Goal: Ask a question

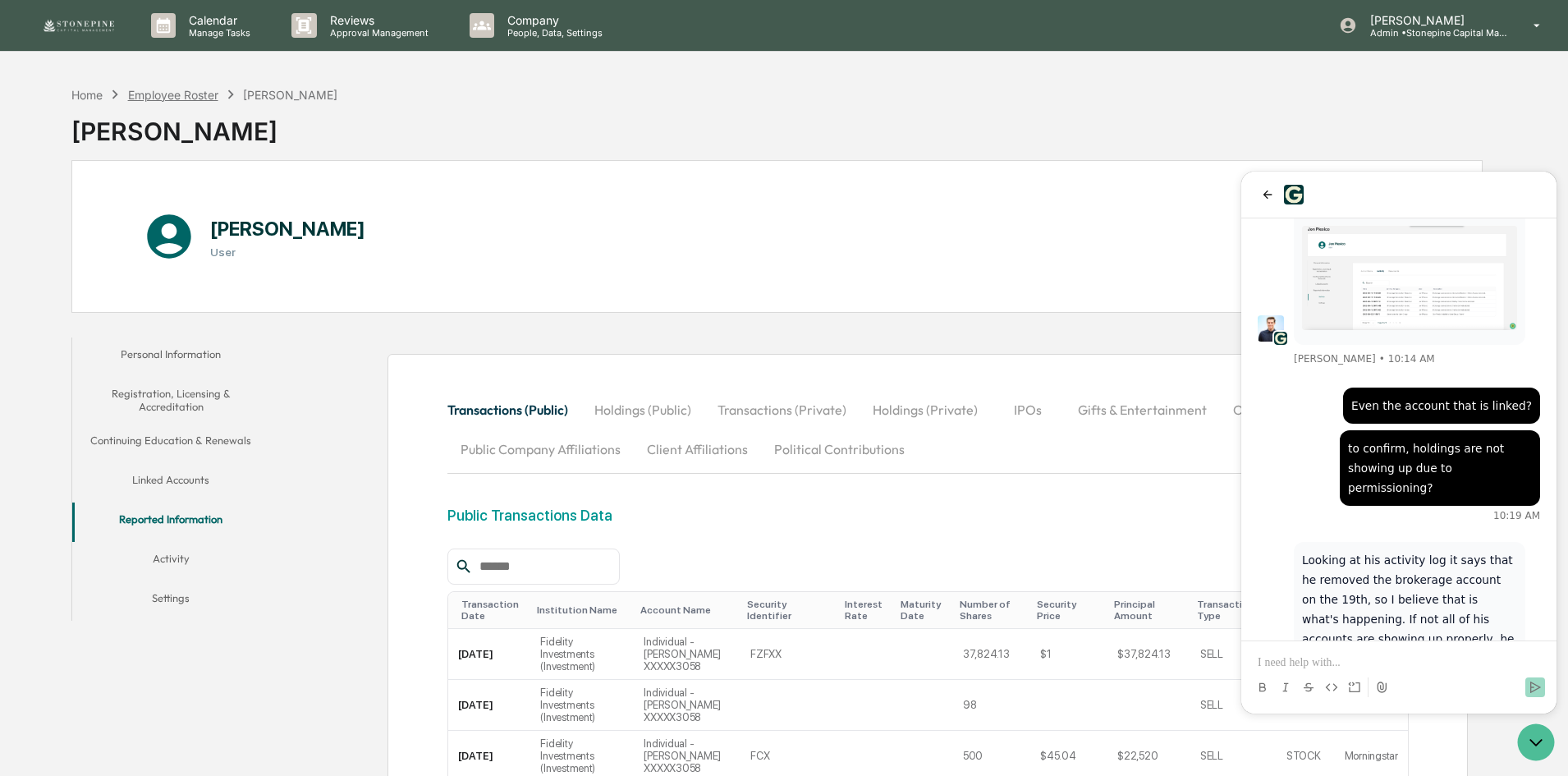
click at [175, 95] on div "Employee Roster" at bounding box center [173, 94] width 91 height 14
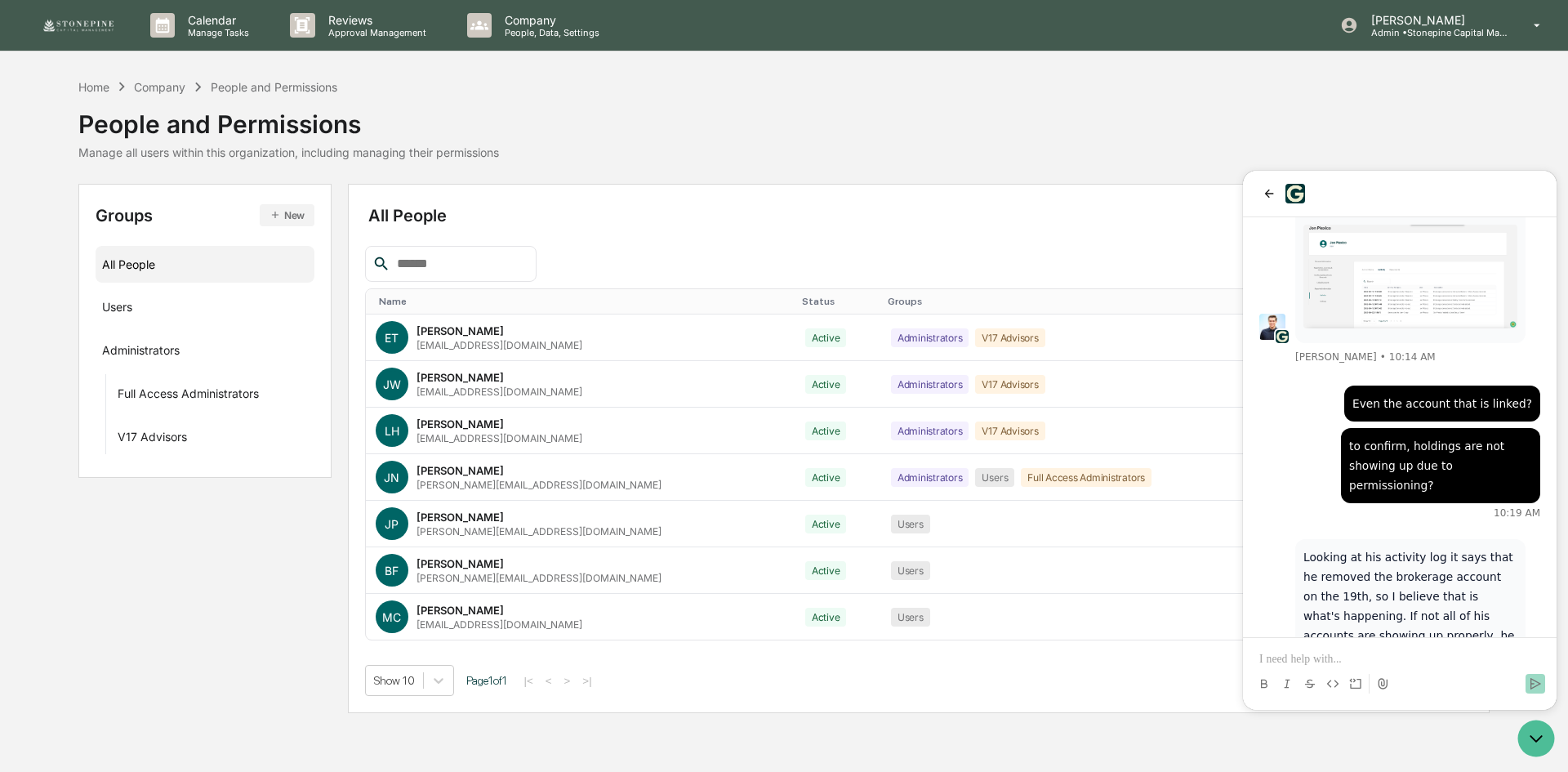
click at [1431, 653] on p at bounding box center [1400, 659] width 281 height 16
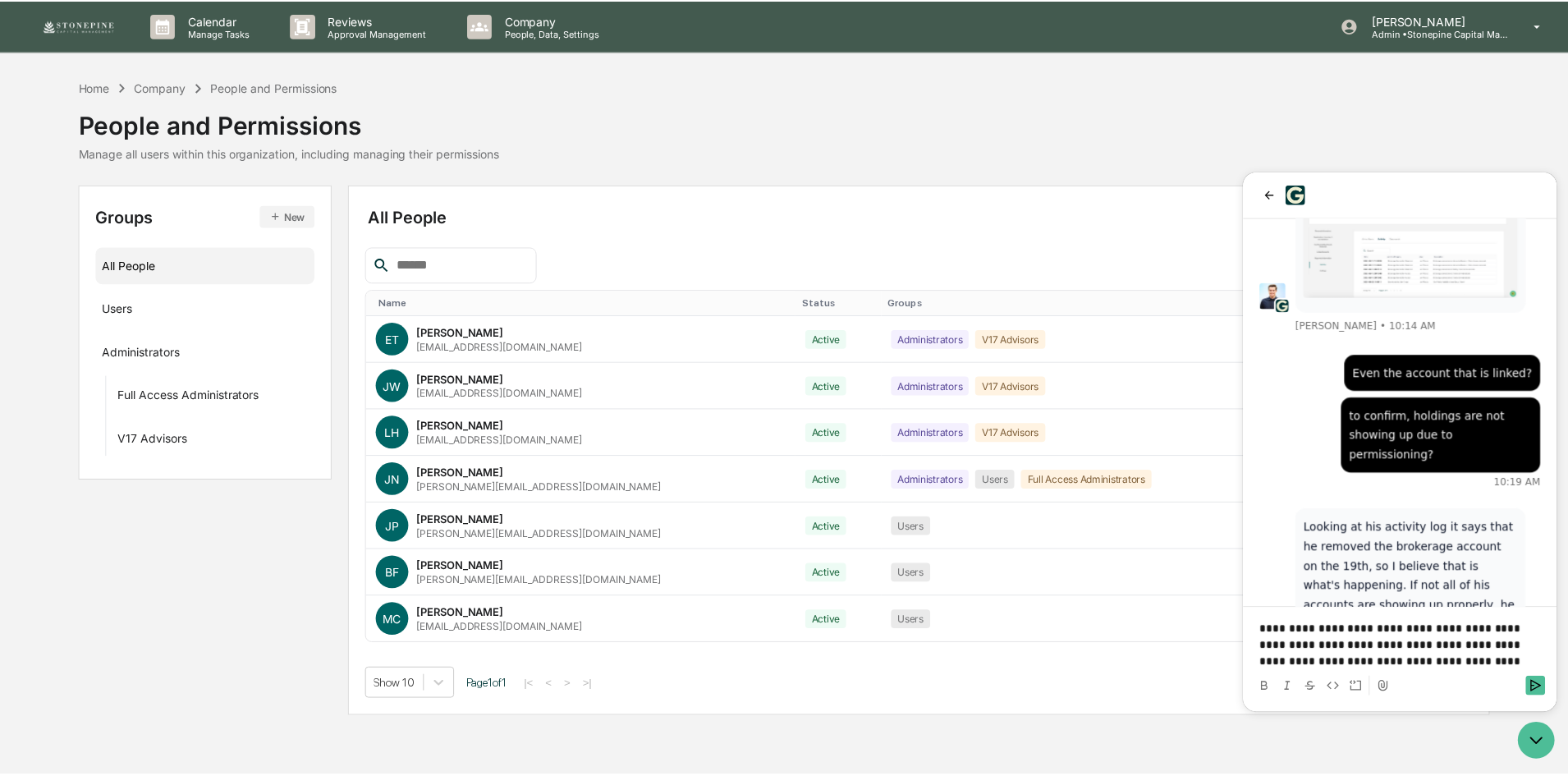
scroll to position [1533, 0]
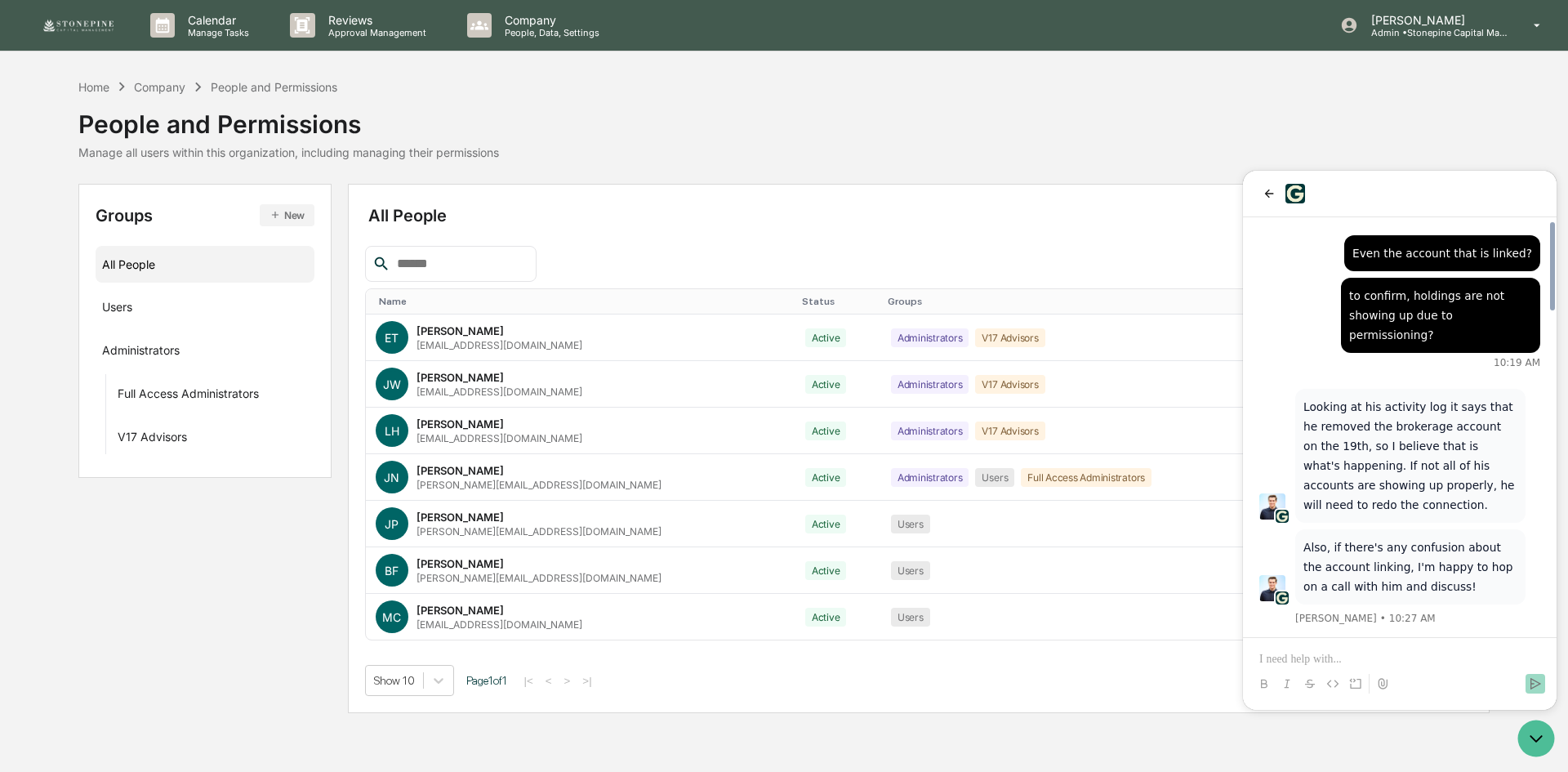
click at [1245, 721] on div "Calendar Manage Tasks Reviews Approval Management Company People, Data, Setting…" at bounding box center [784, 386] width 1568 height 772
click at [1538, 723] on icon "Open customer support" at bounding box center [1536, 738] width 41 height 41
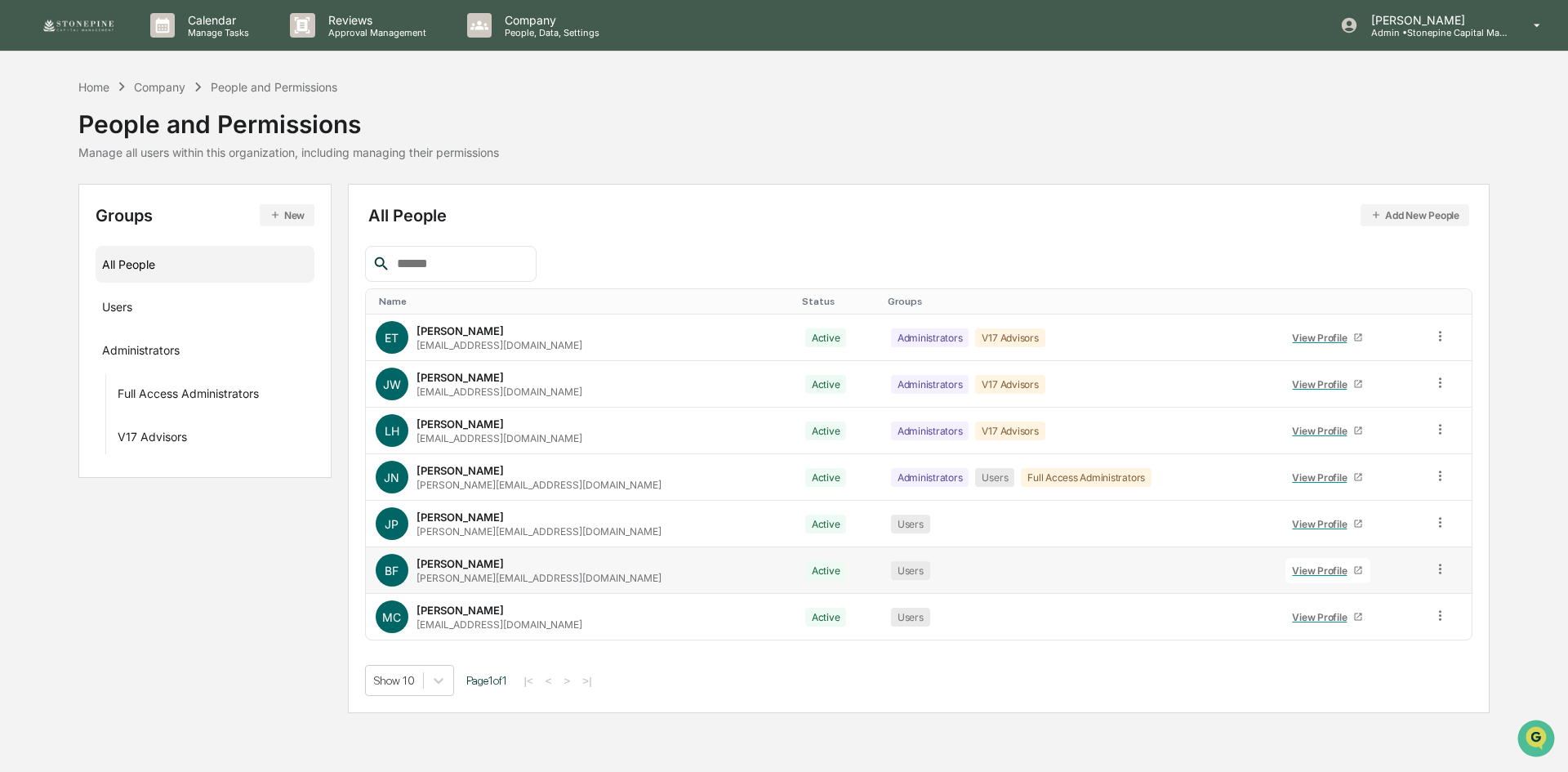
click at [1292, 575] on div "View Profile" at bounding box center [1322, 571] width 61 height 13
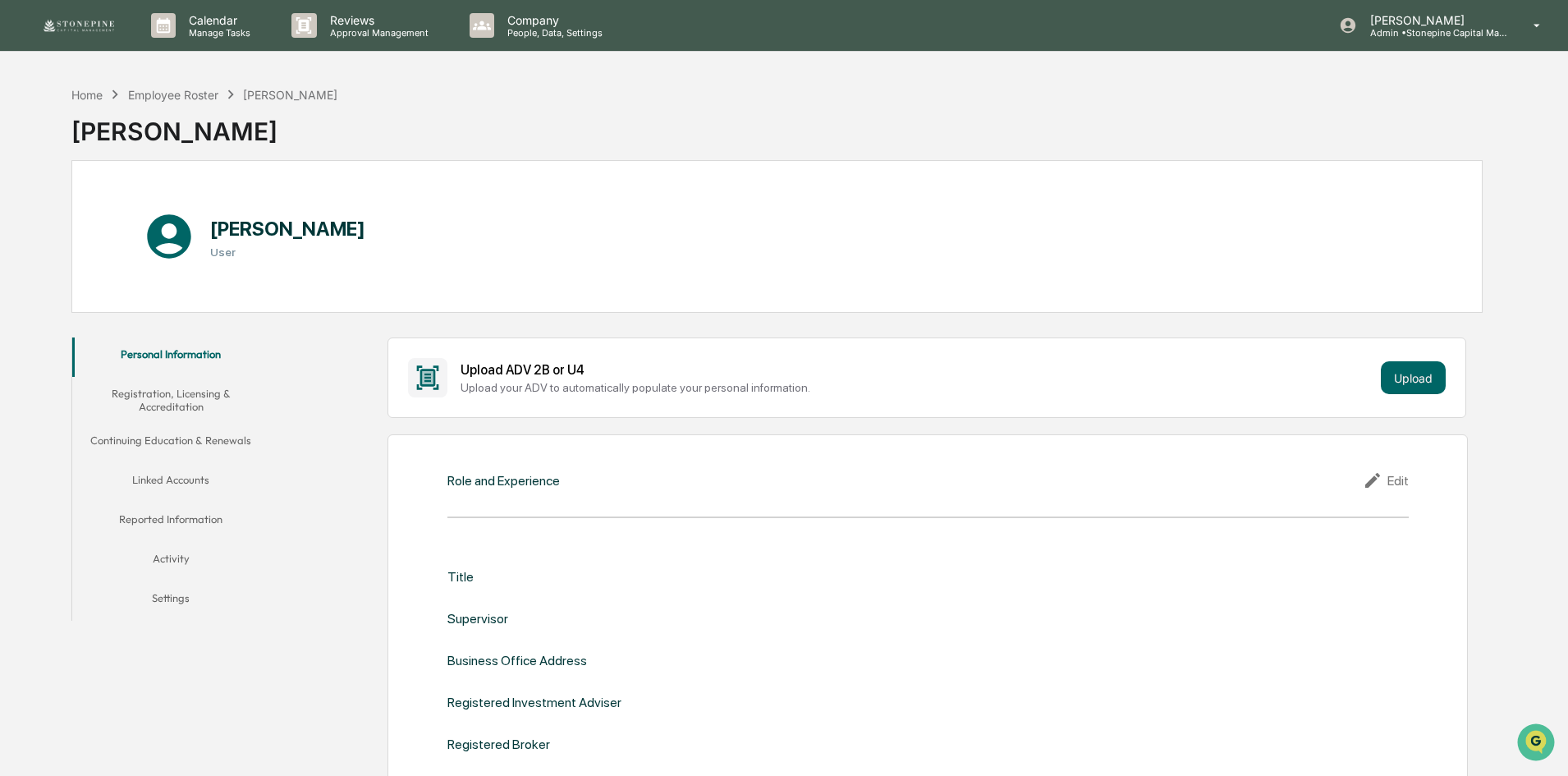
click at [186, 485] on button "Linked Accounts" at bounding box center [170, 483] width 197 height 39
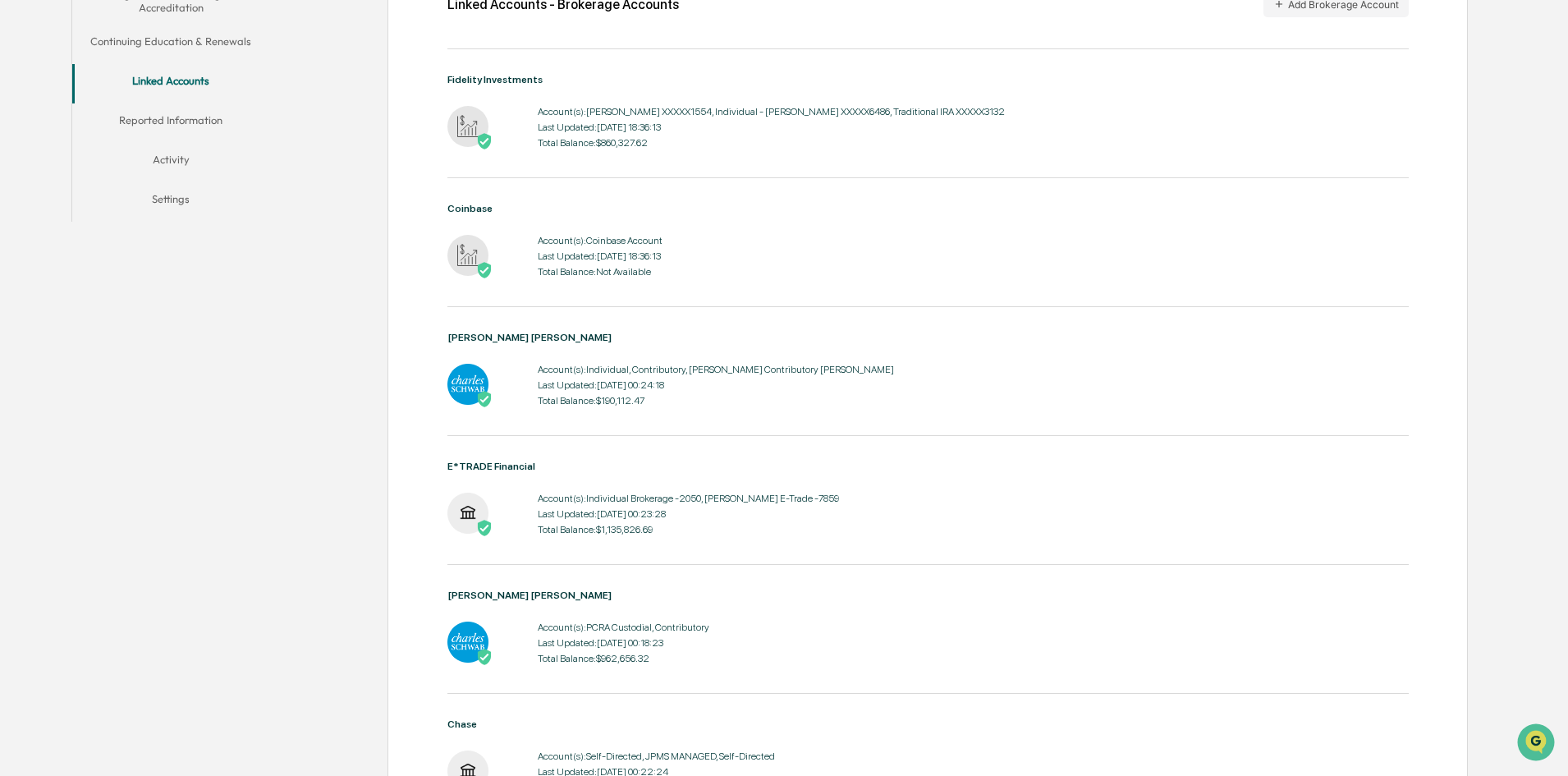
scroll to position [381, 0]
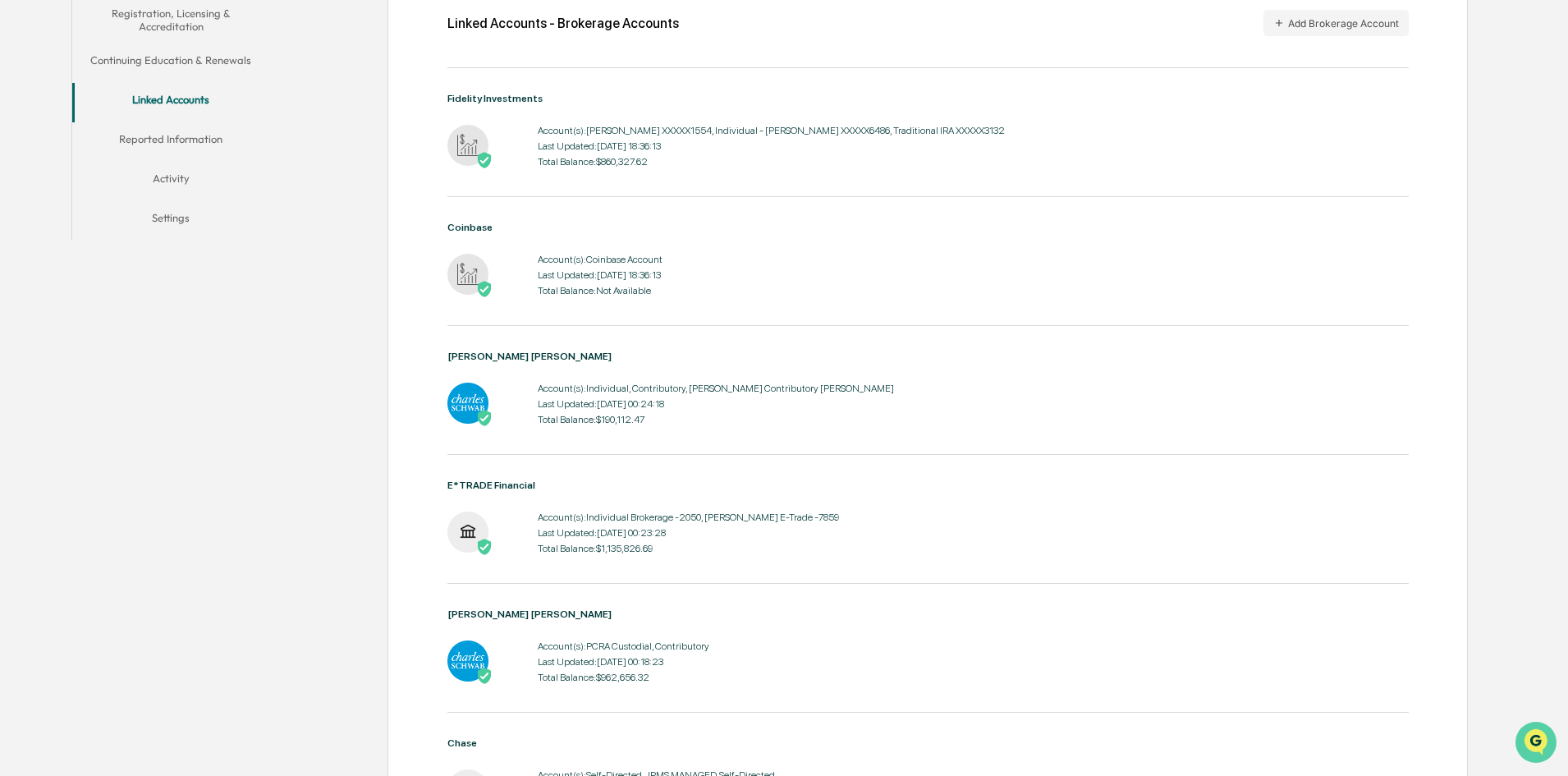
click at [1532, 748] on icon "Open customer support" at bounding box center [1536, 762] width 41 height 41
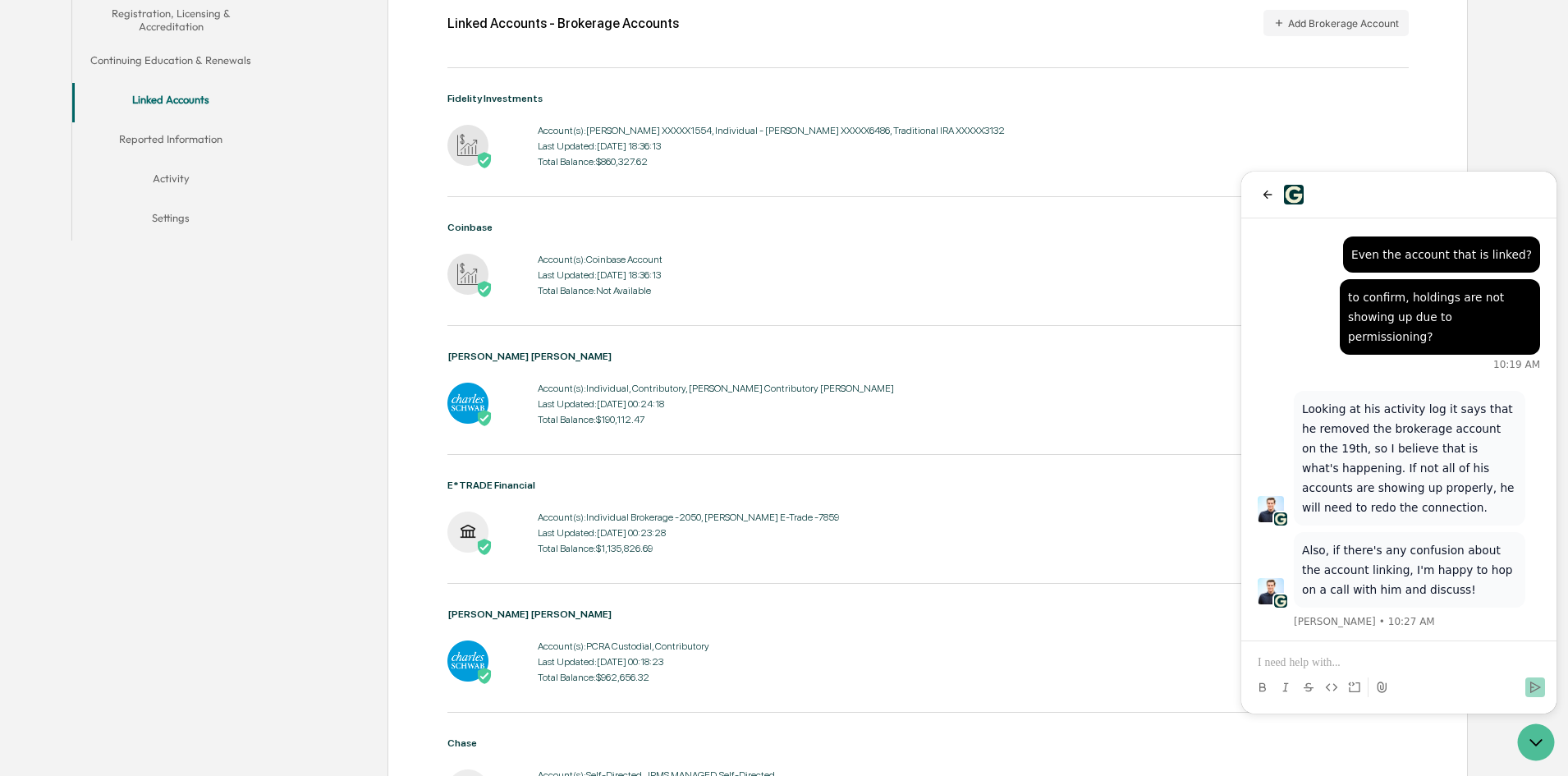
click at [1456, 662] on p at bounding box center [1399, 662] width 282 height 17
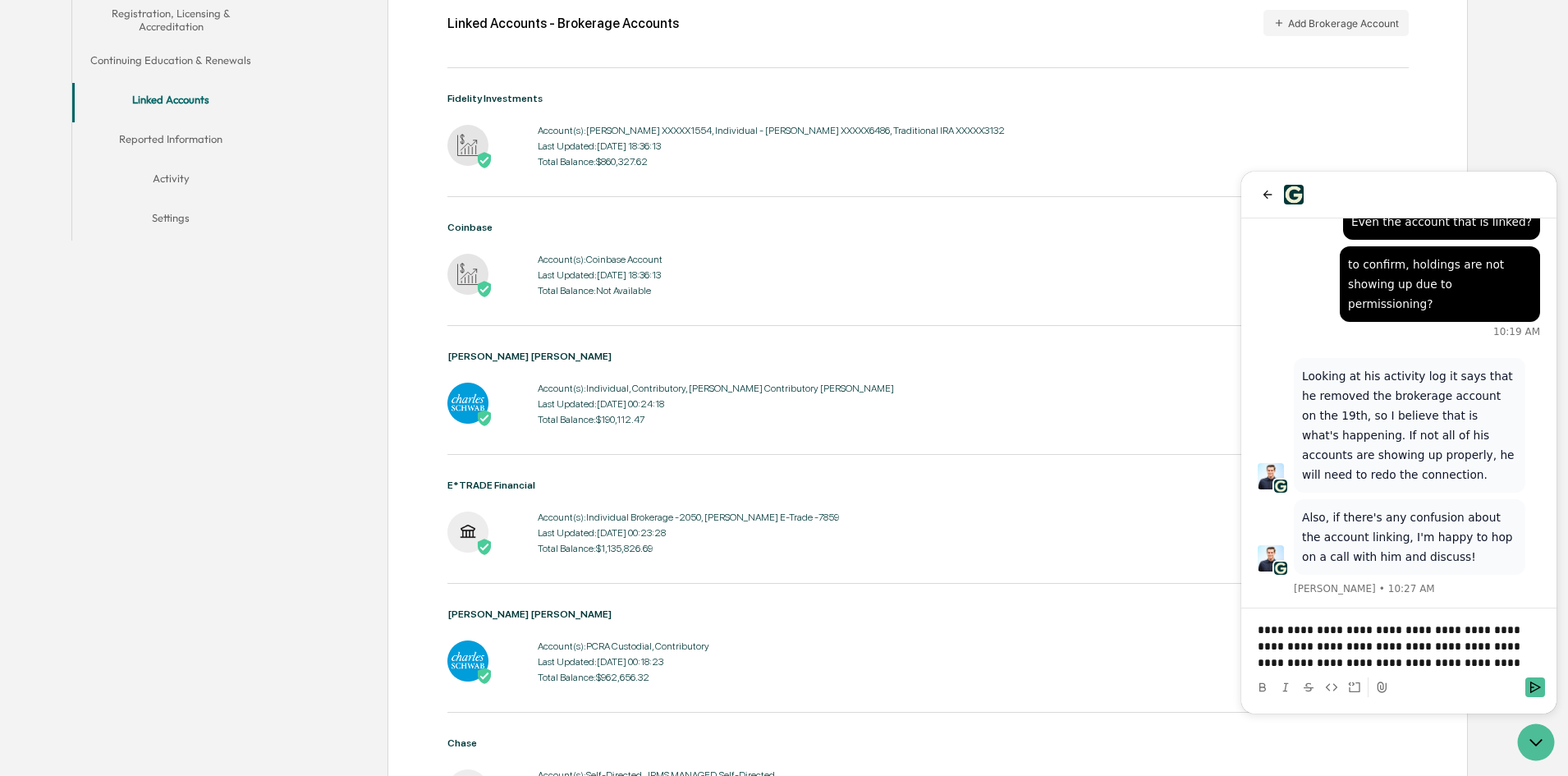
scroll to position [1654, 0]
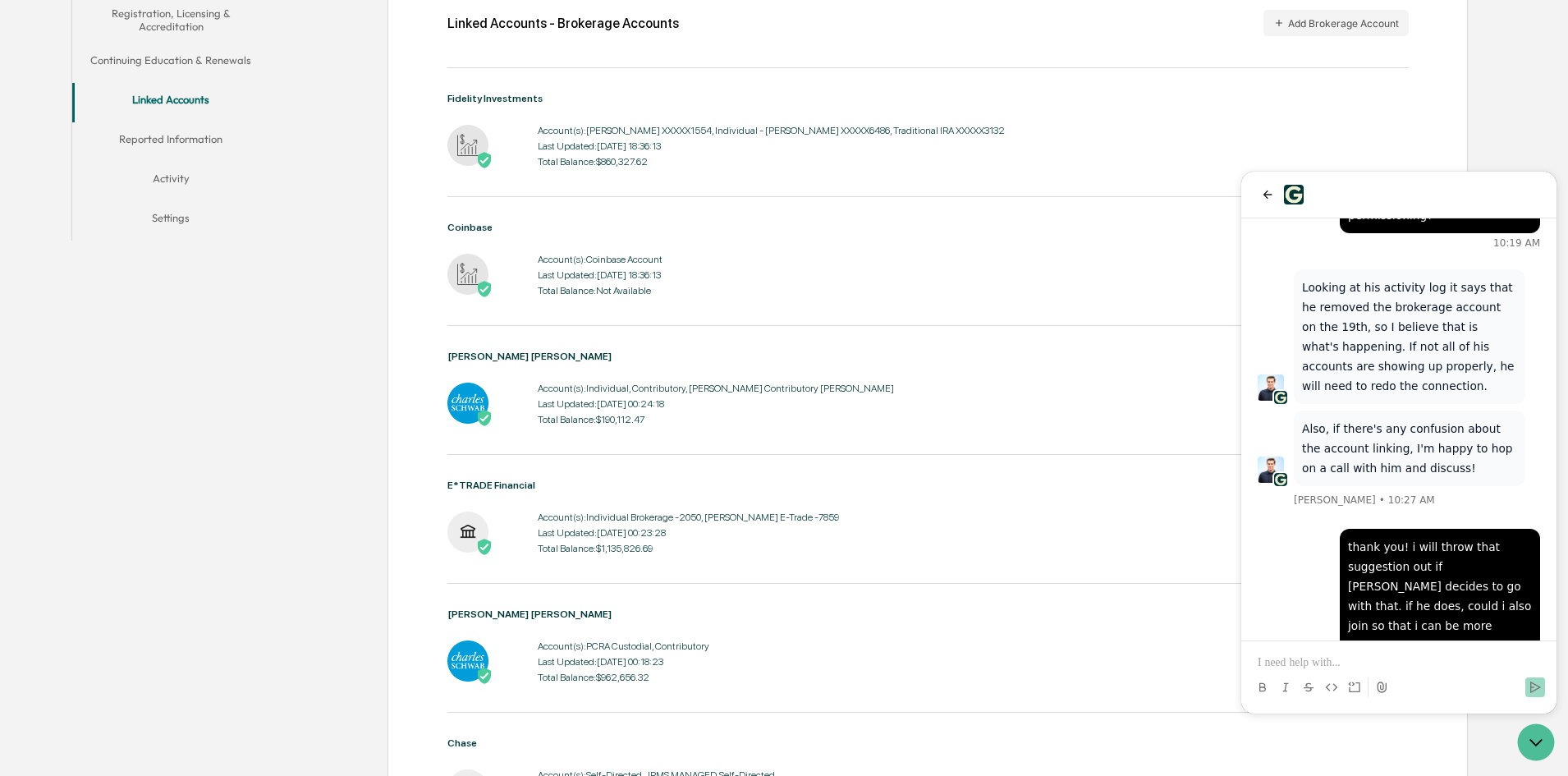
click at [1318, 652] on div at bounding box center [1399, 673] width 302 height 62
click at [1321, 660] on p at bounding box center [1399, 662] width 282 height 17
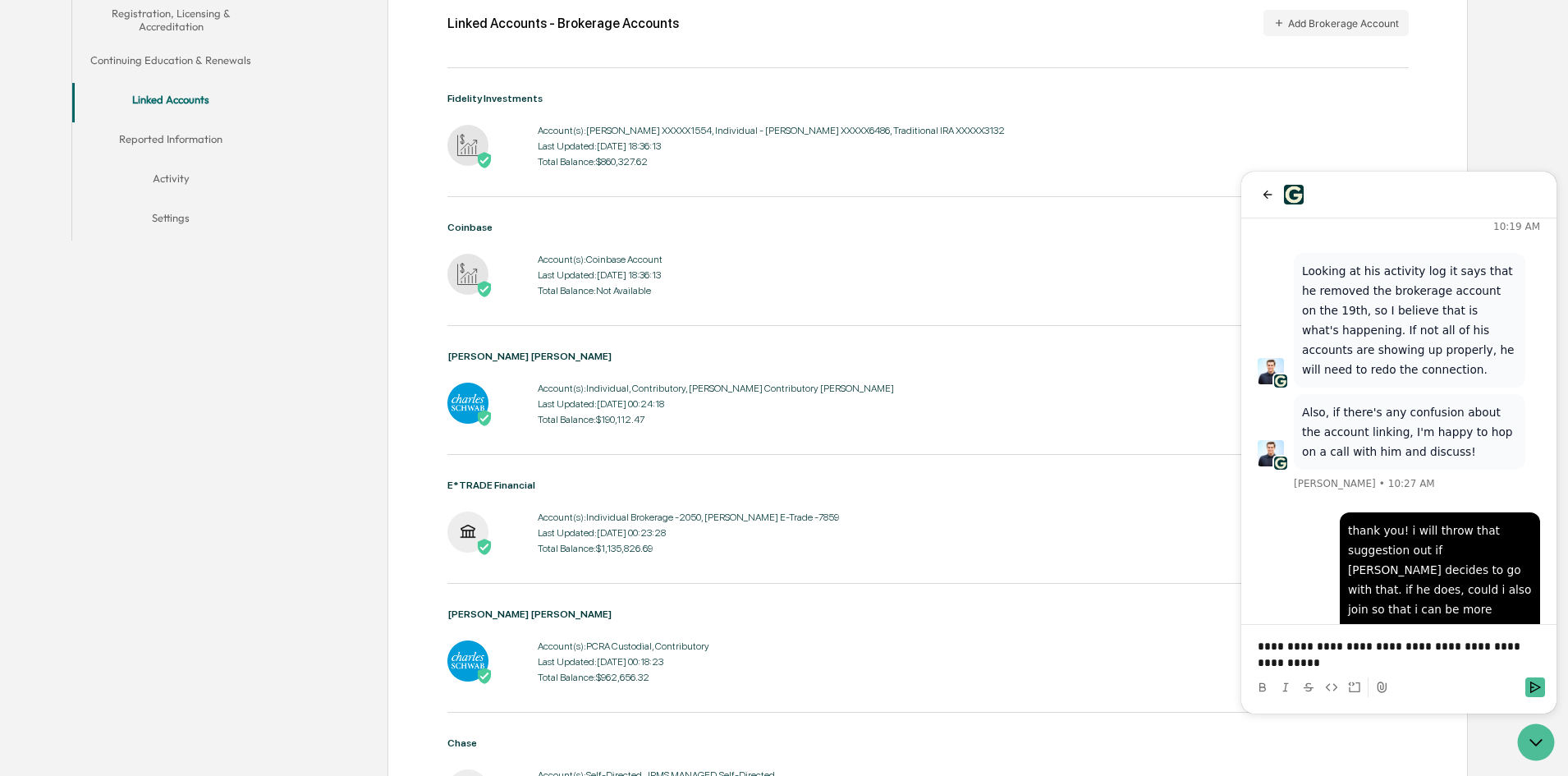
click at [1405, 667] on p "**********" at bounding box center [1399, 654] width 282 height 33
click at [1380, 663] on p "**********" at bounding box center [1399, 654] width 282 height 33
click at [1419, 667] on p "**********" at bounding box center [1399, 654] width 282 height 33
click at [1267, 663] on p "**********" at bounding box center [1399, 654] width 282 height 33
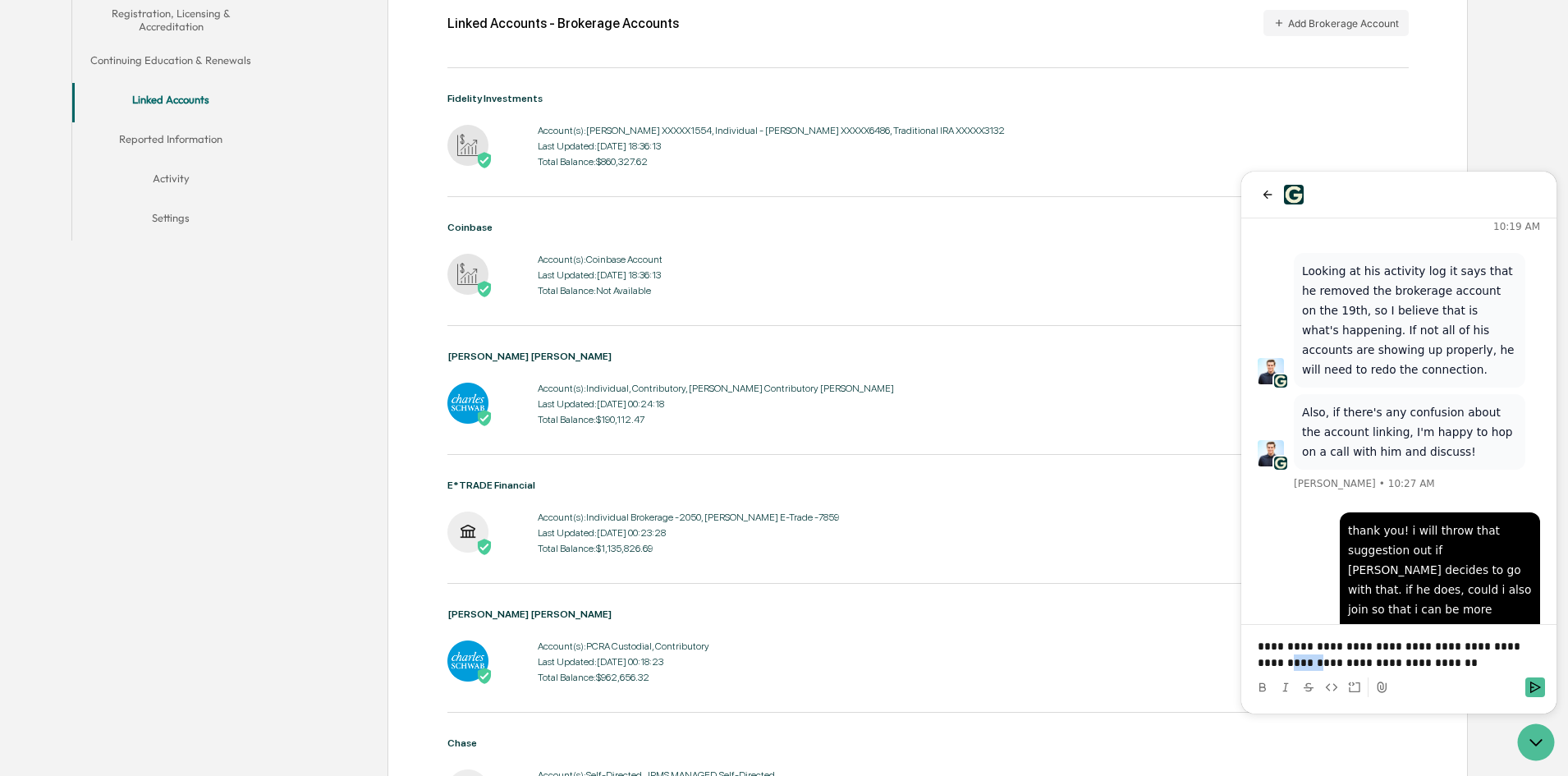
click at [1267, 663] on p "**********" at bounding box center [1399, 654] width 282 height 33
click at [1437, 669] on p "**********" at bounding box center [1399, 654] width 282 height 33
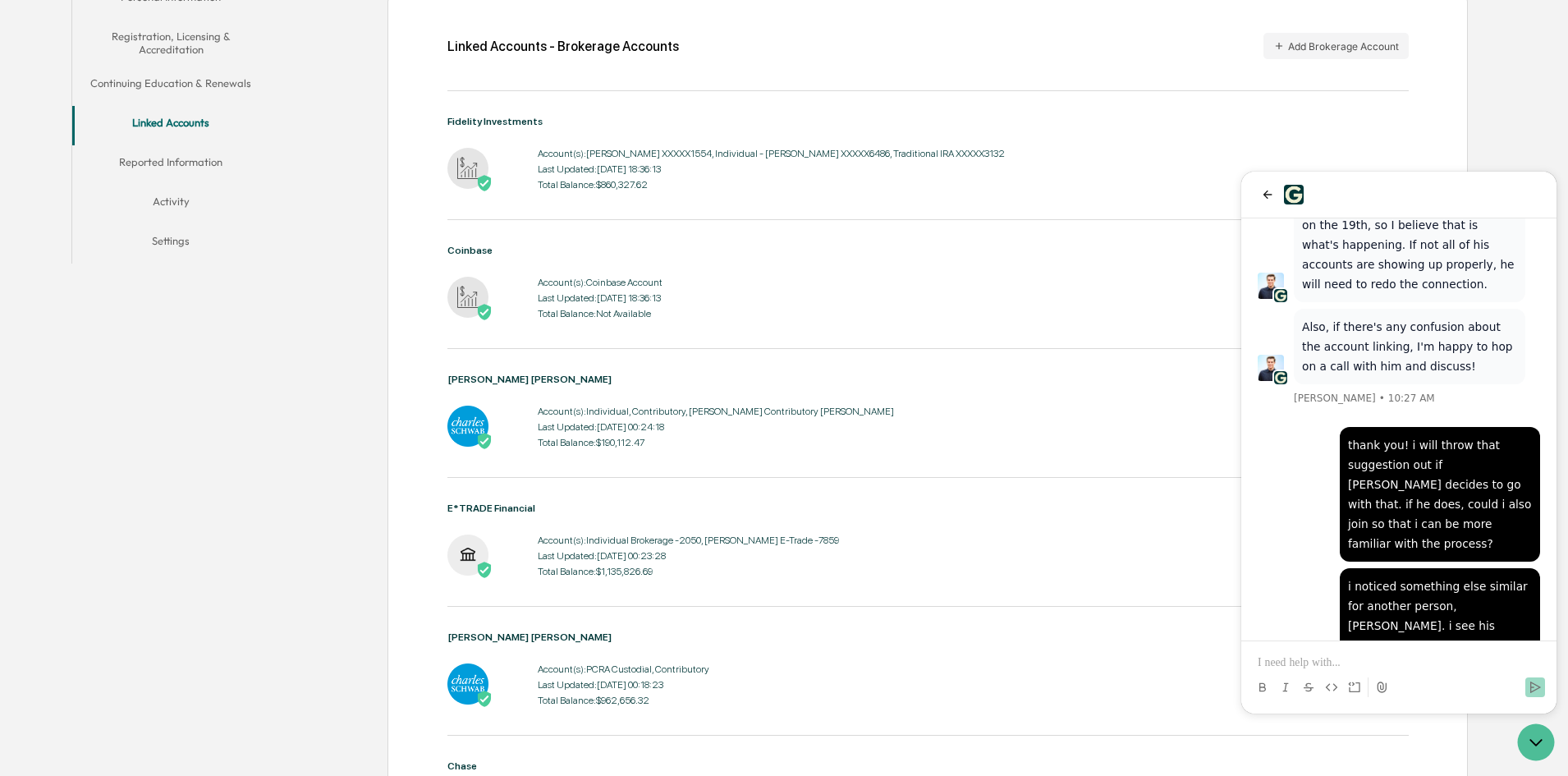
scroll to position [381, 0]
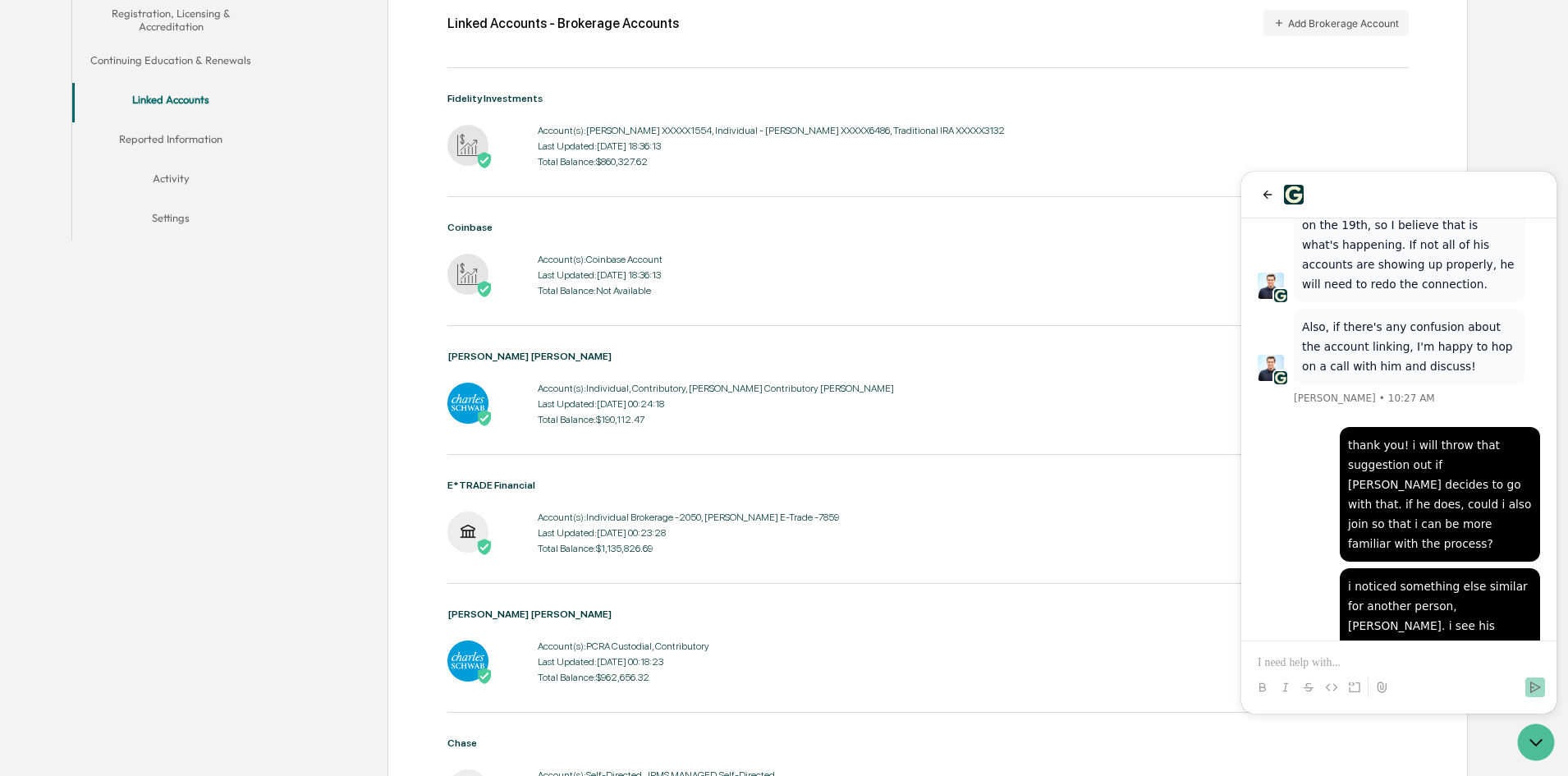
click at [277, 464] on div "Linked Accounts - Brokerage Accounts Add Brokerage Account Fidelity Investments…" at bounding box center [880, 527] width 1205 height 1155
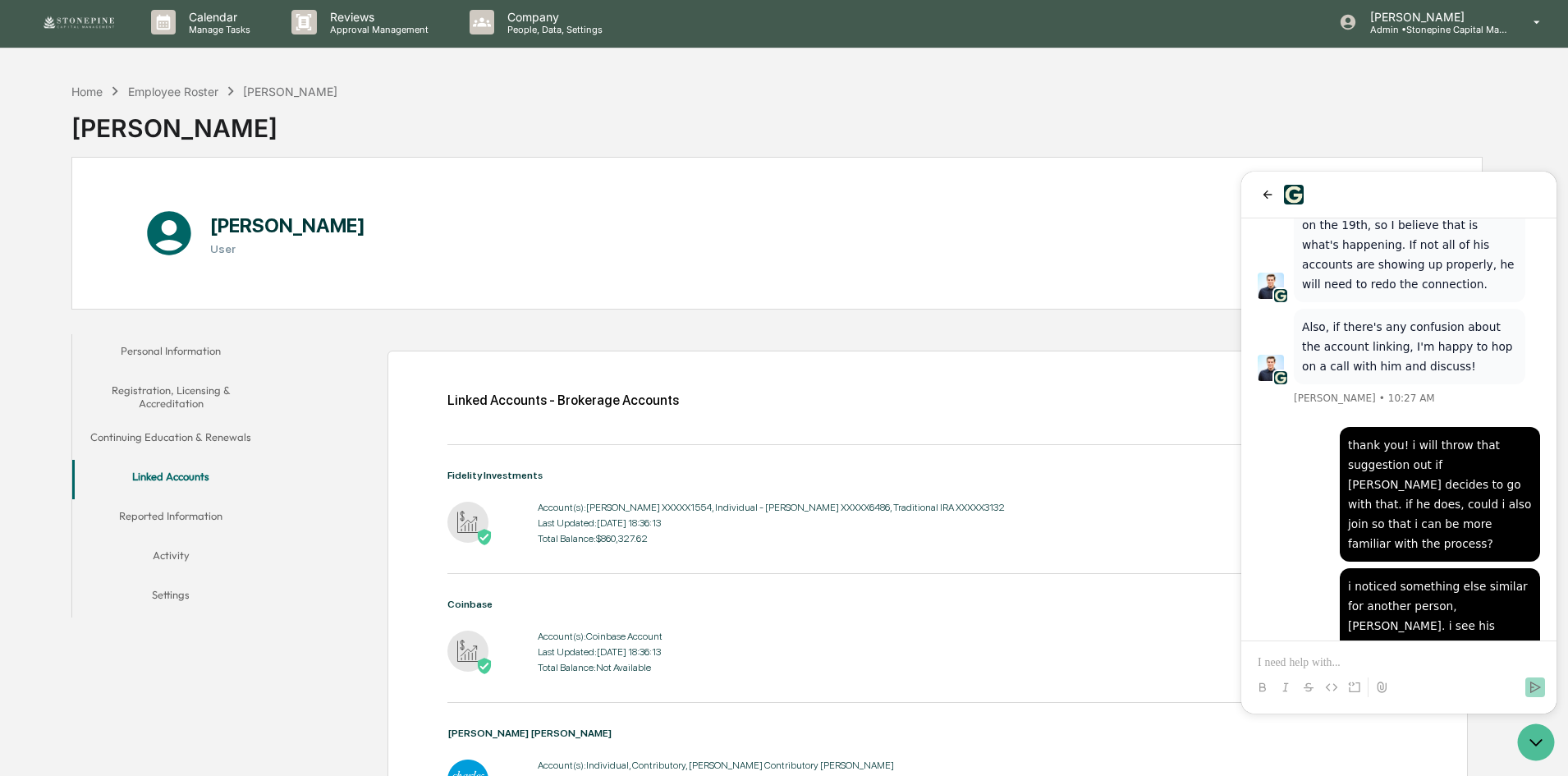
scroll to position [0, 0]
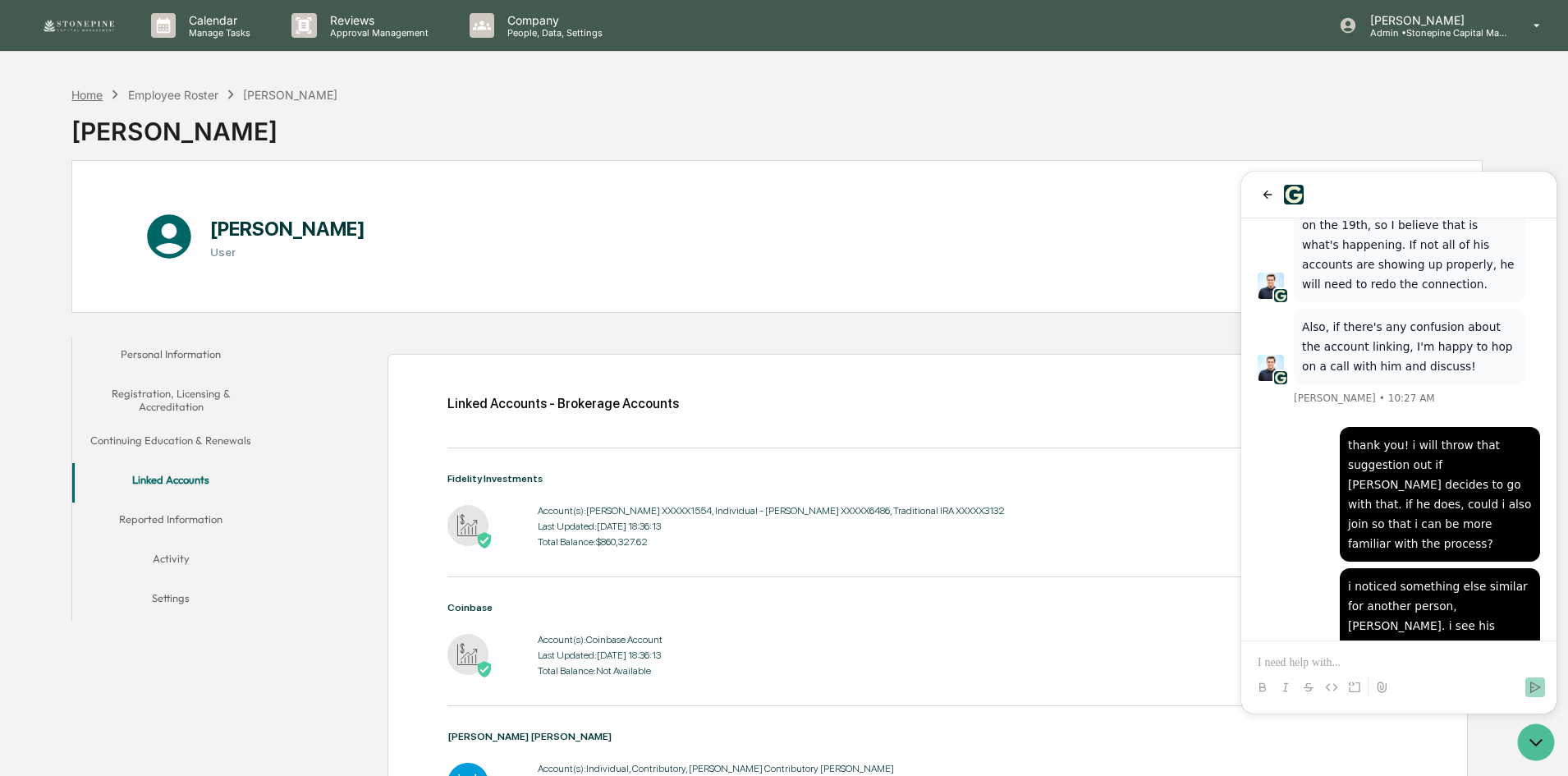
click at [77, 93] on div "Home" at bounding box center [87, 94] width 31 height 14
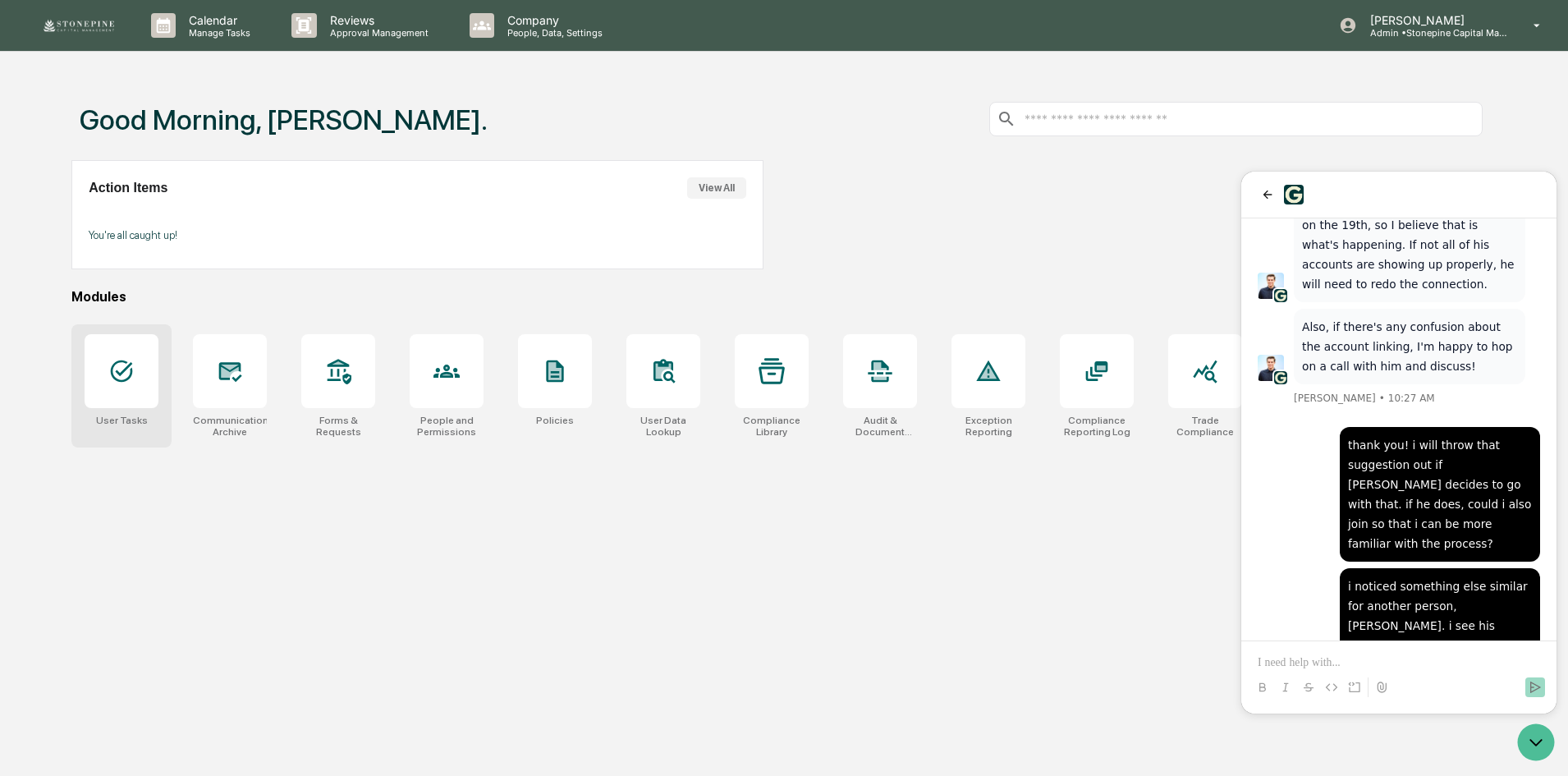
click at [109, 386] on div at bounding box center [122, 371] width 74 height 74
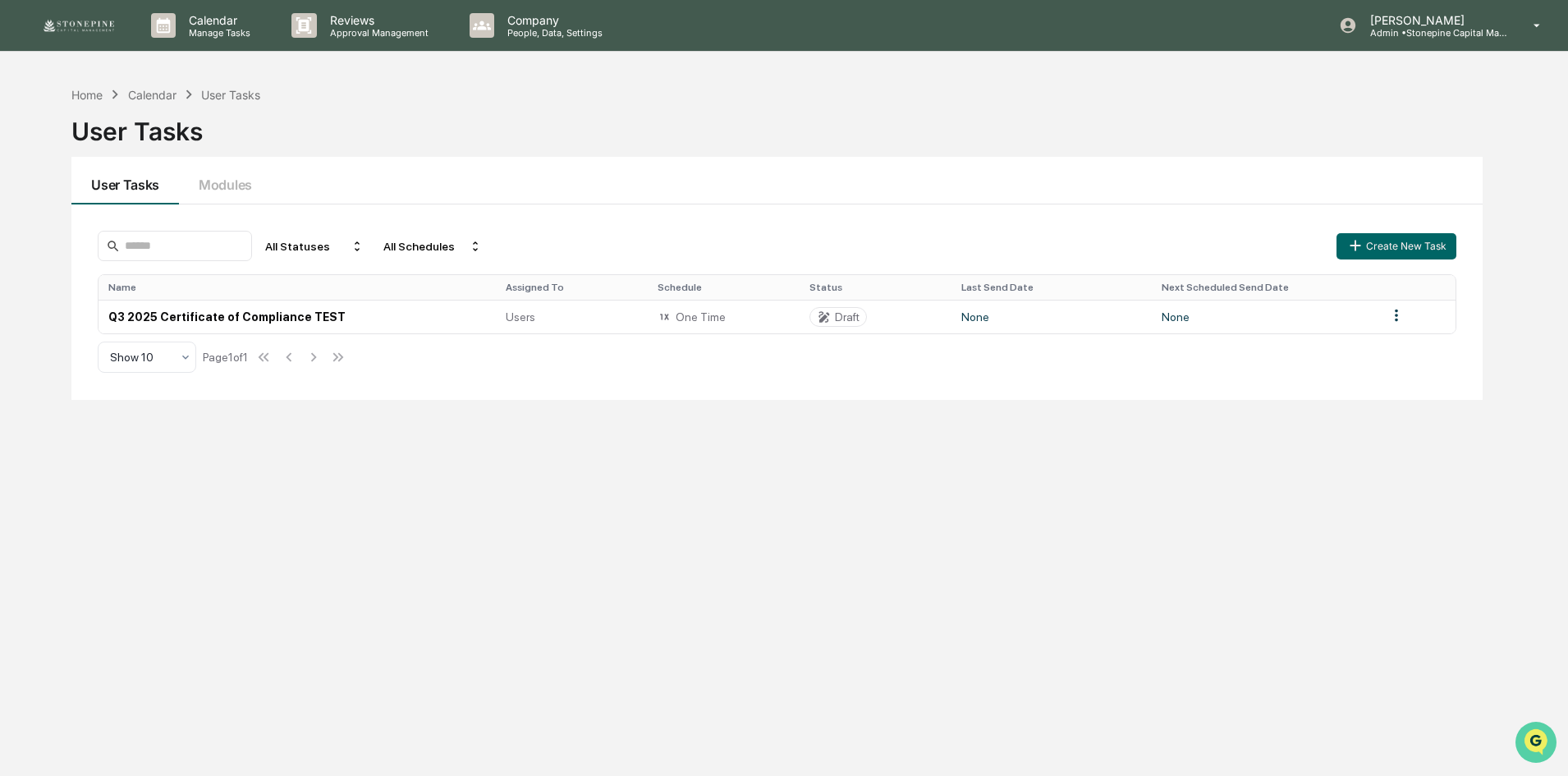
click at [1551, 736] on img "Open customer support" at bounding box center [1536, 743] width 41 height 33
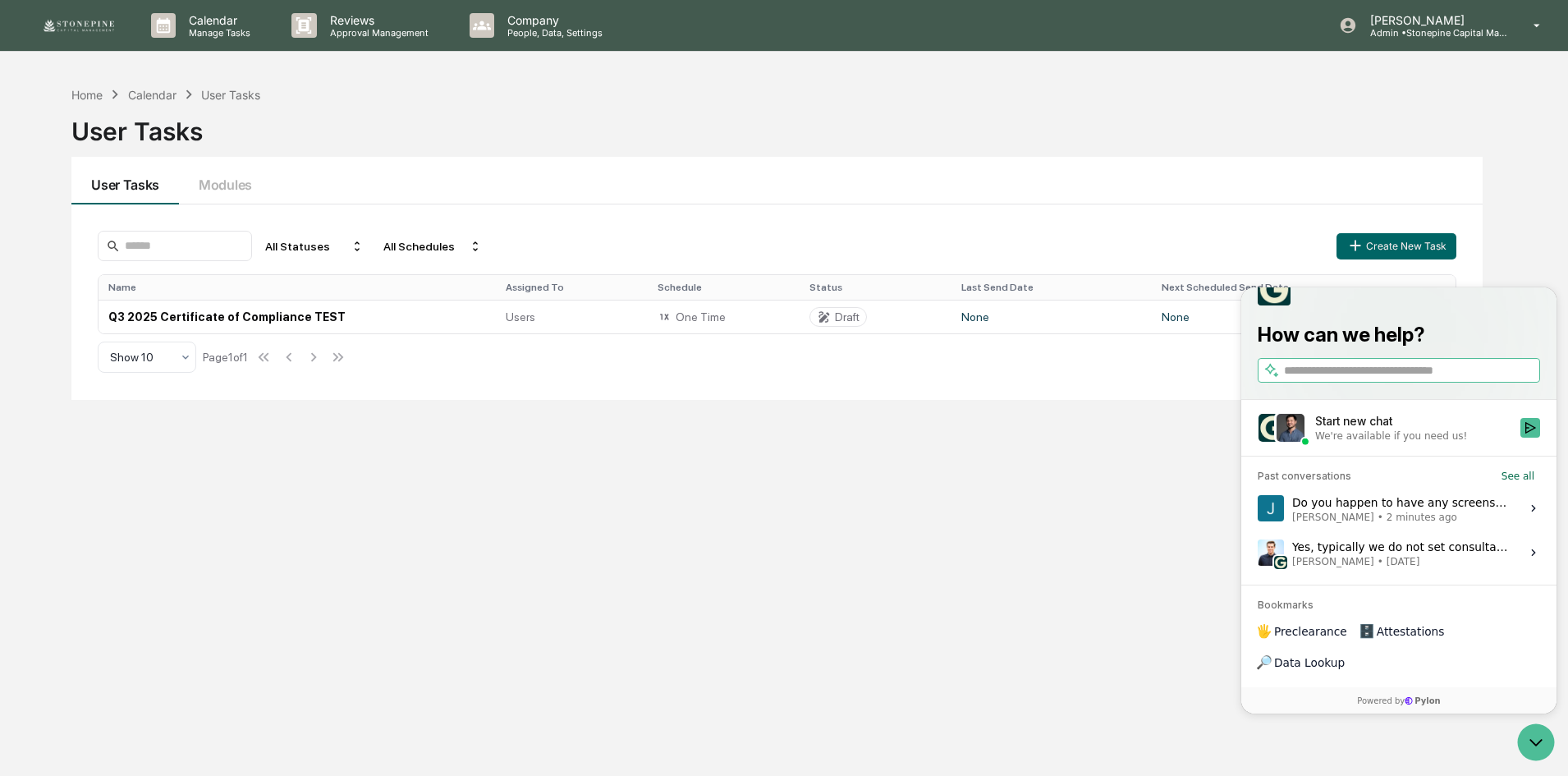
scroll to position [78, 0]
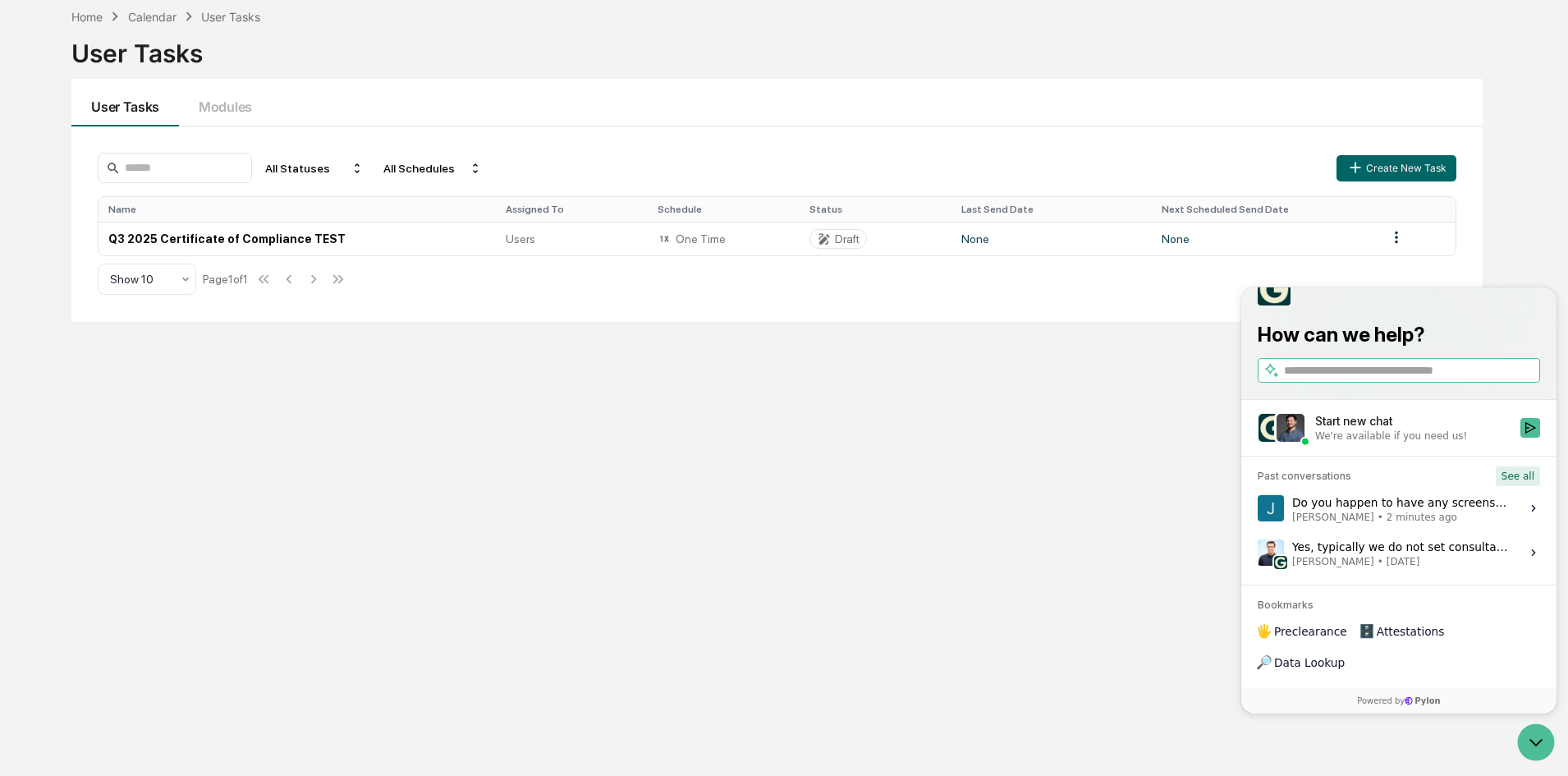
click at [1523, 486] on button "See all" at bounding box center [1518, 476] width 45 height 19
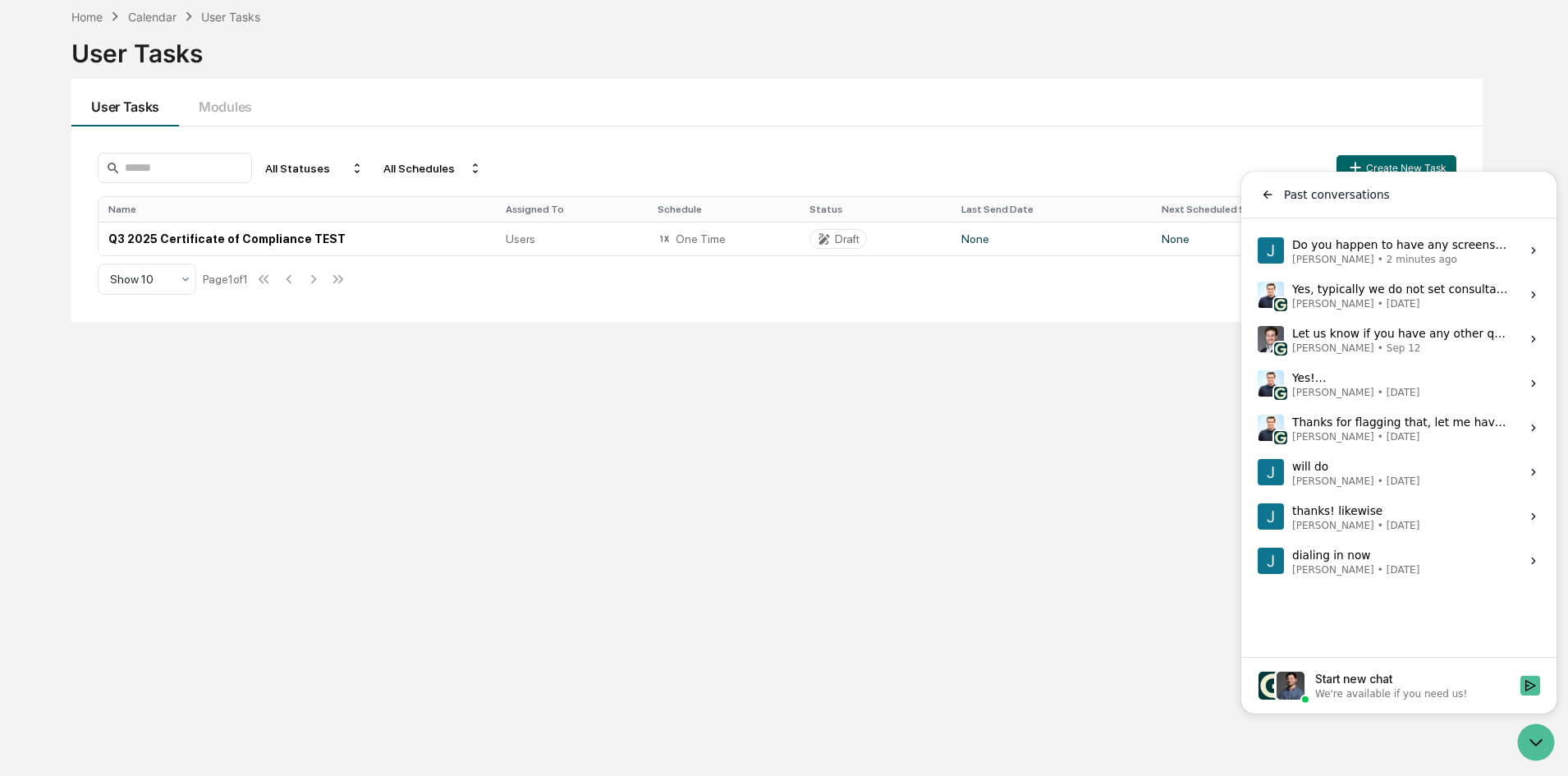
click at [1421, 344] on span "Sep 12" at bounding box center [1404, 348] width 34 height 13
click at [1258, 340] on button "View issue" at bounding box center [1257, 339] width 1 height 1
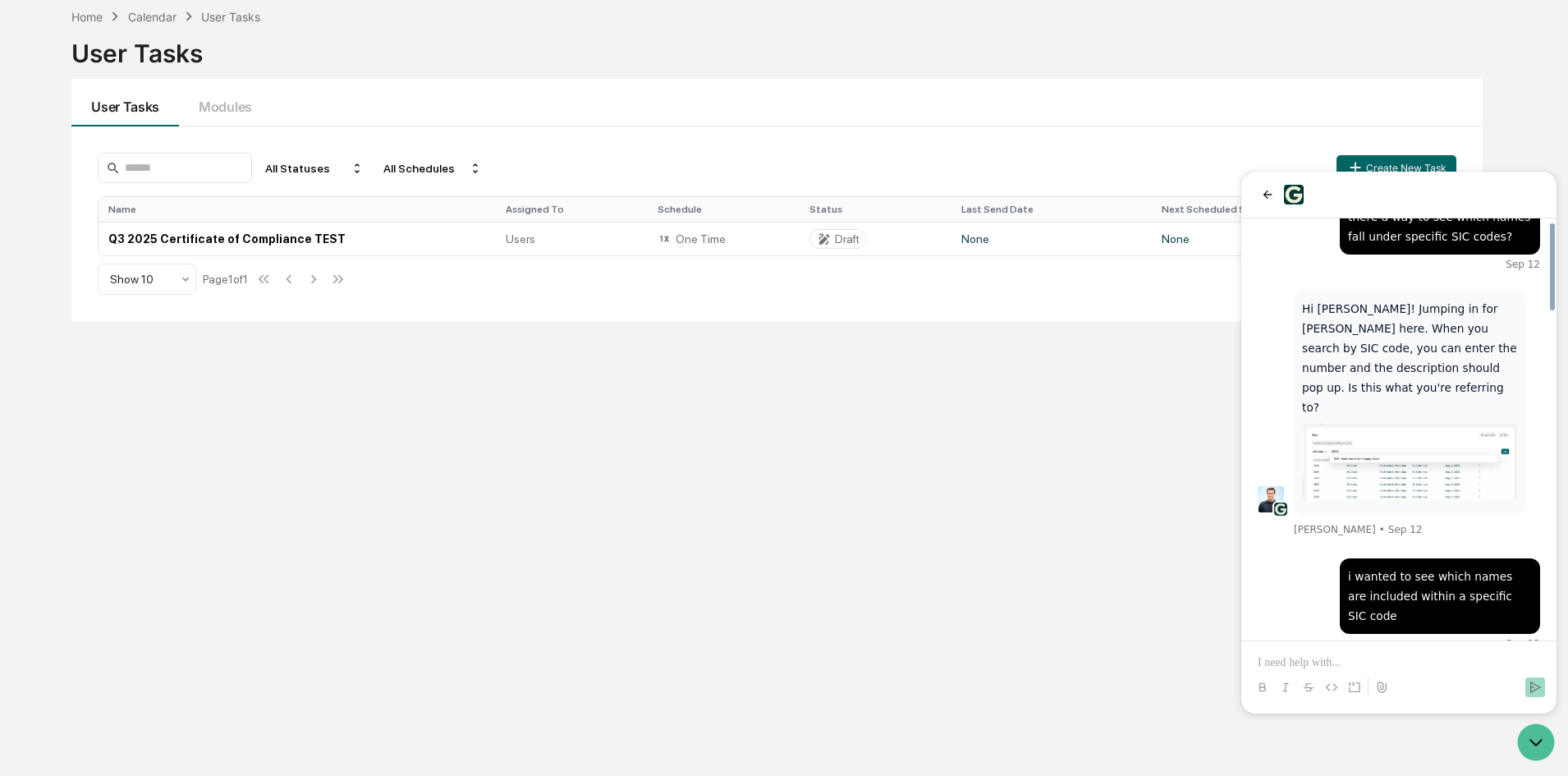
scroll to position [17, 0]
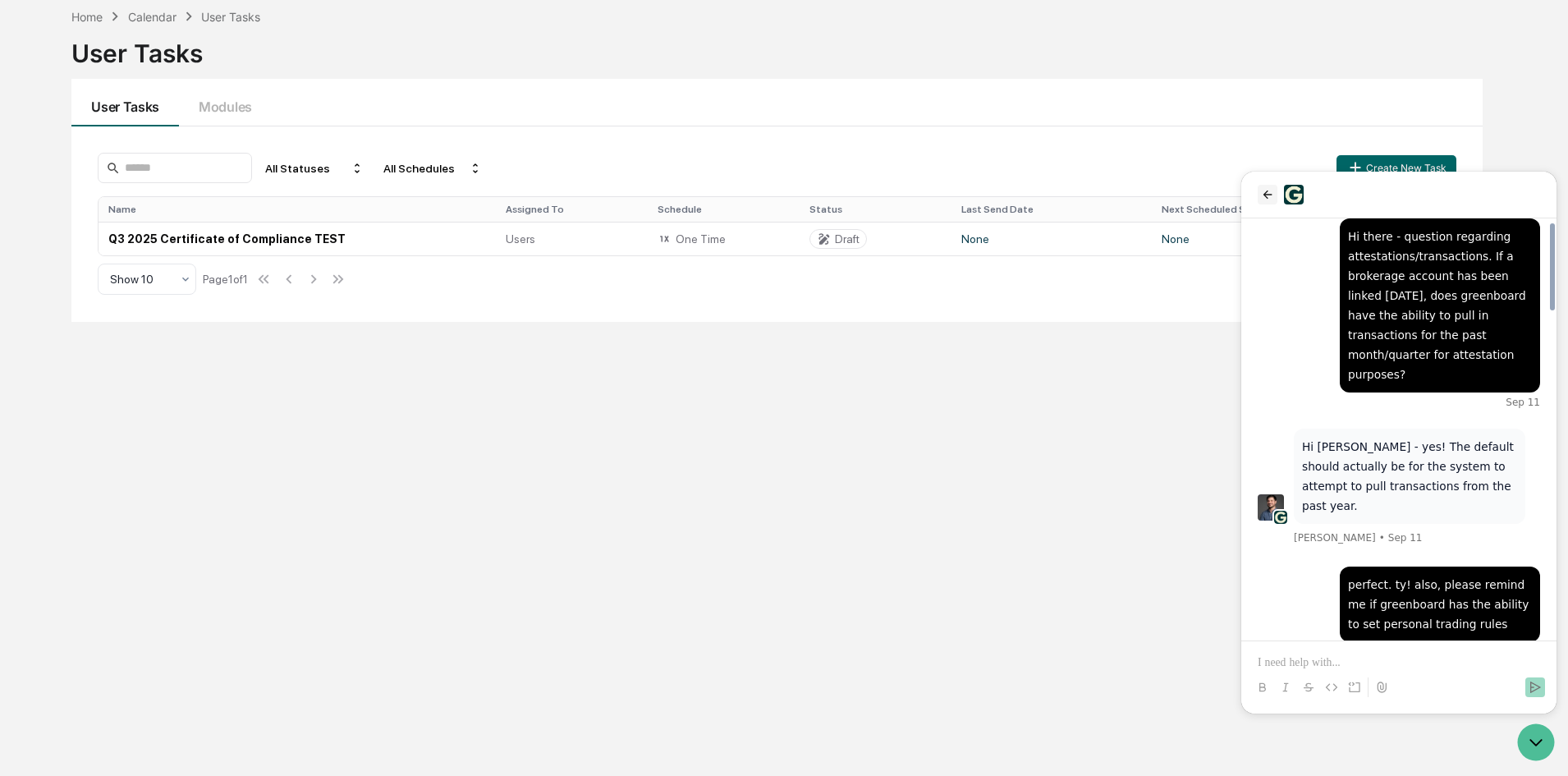
click at [1258, 196] on button "back" at bounding box center [1267, 195] width 19 height 19
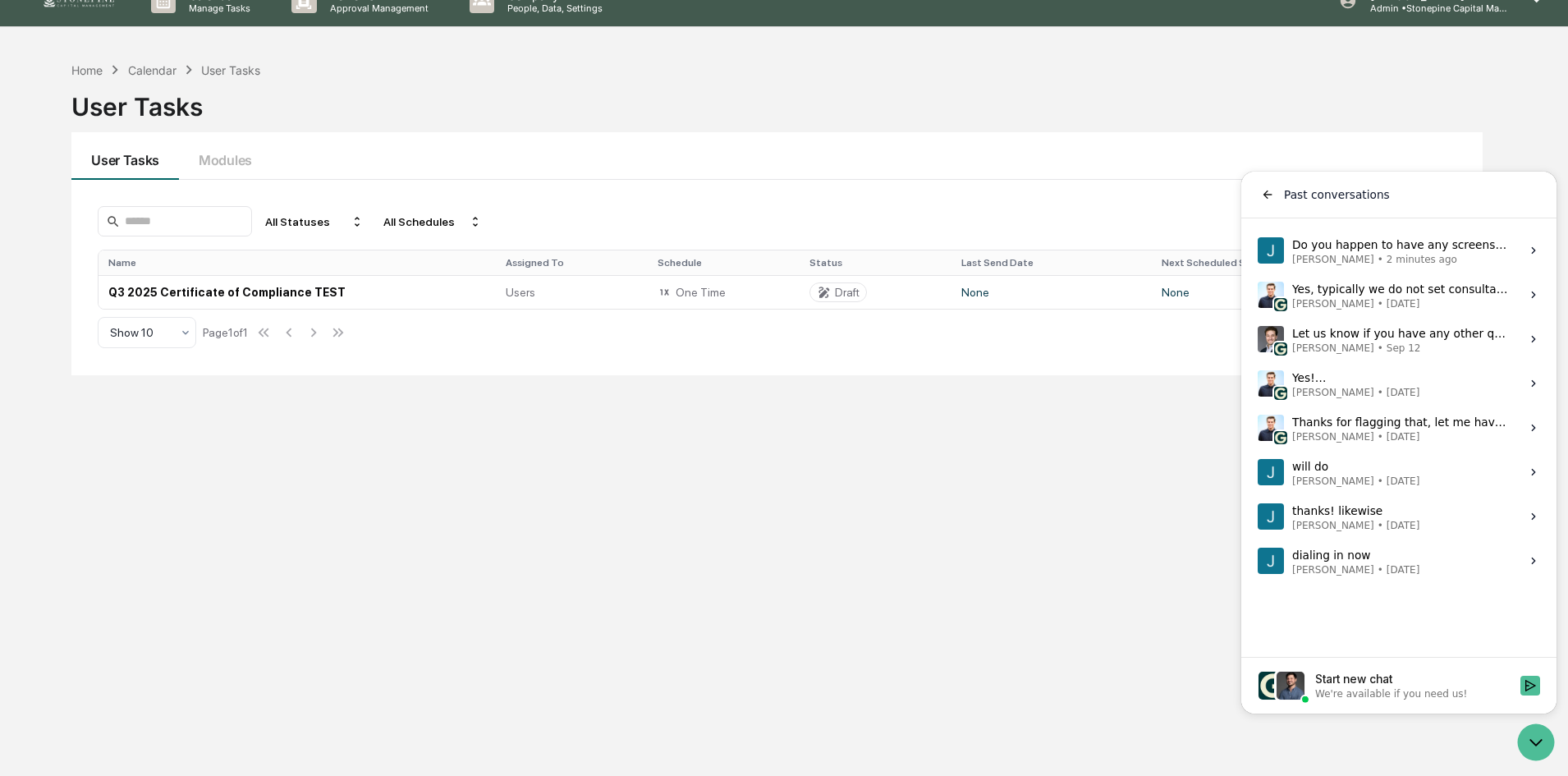
scroll to position [0, 0]
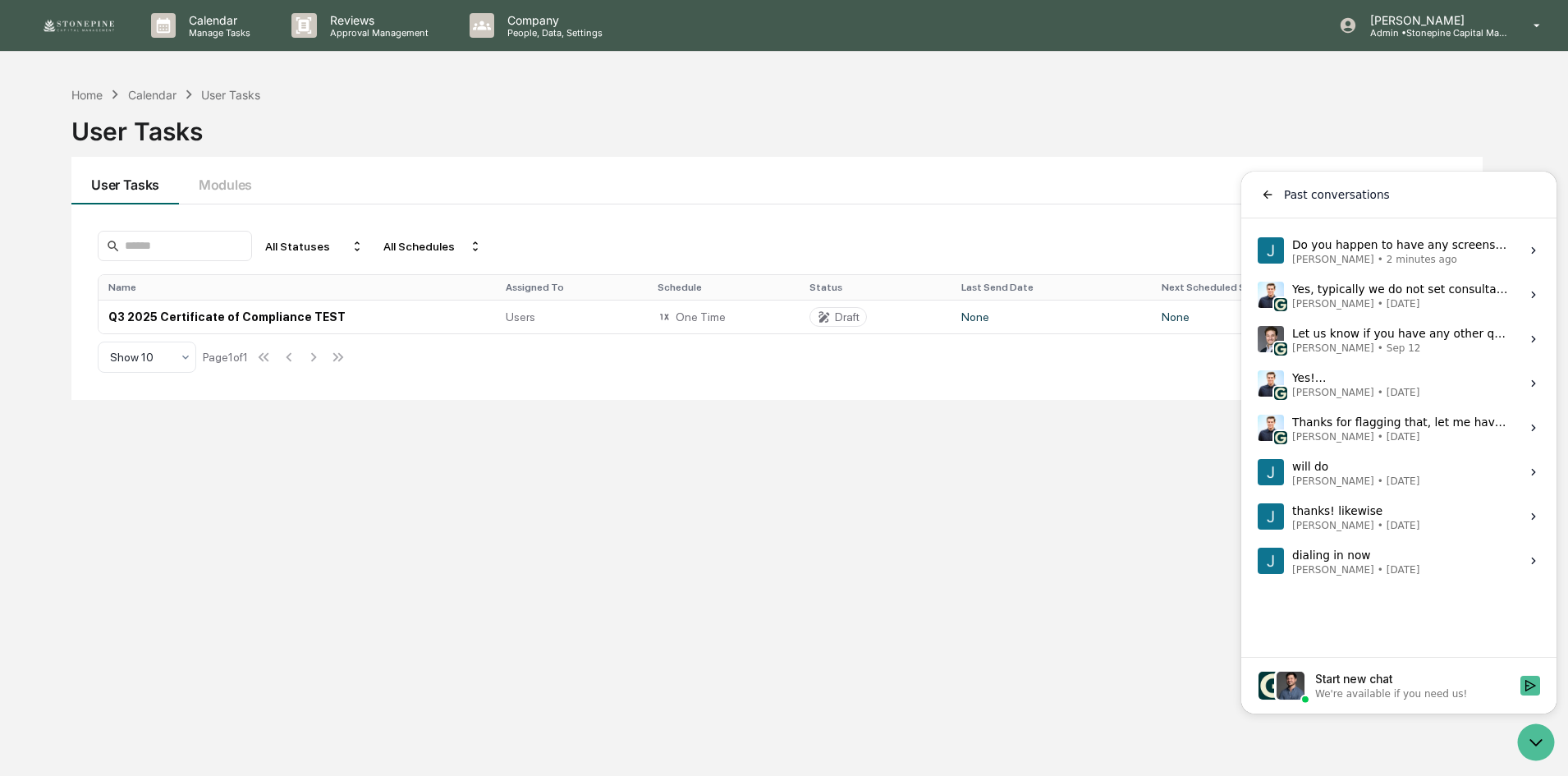
click at [1396, 267] on label "Do you happen to have any screenshots or access to how the permission settings …" at bounding box center [1399, 250] width 296 height 45
click at [1258, 251] on button "View issue" at bounding box center [1257, 250] width 1 height 1
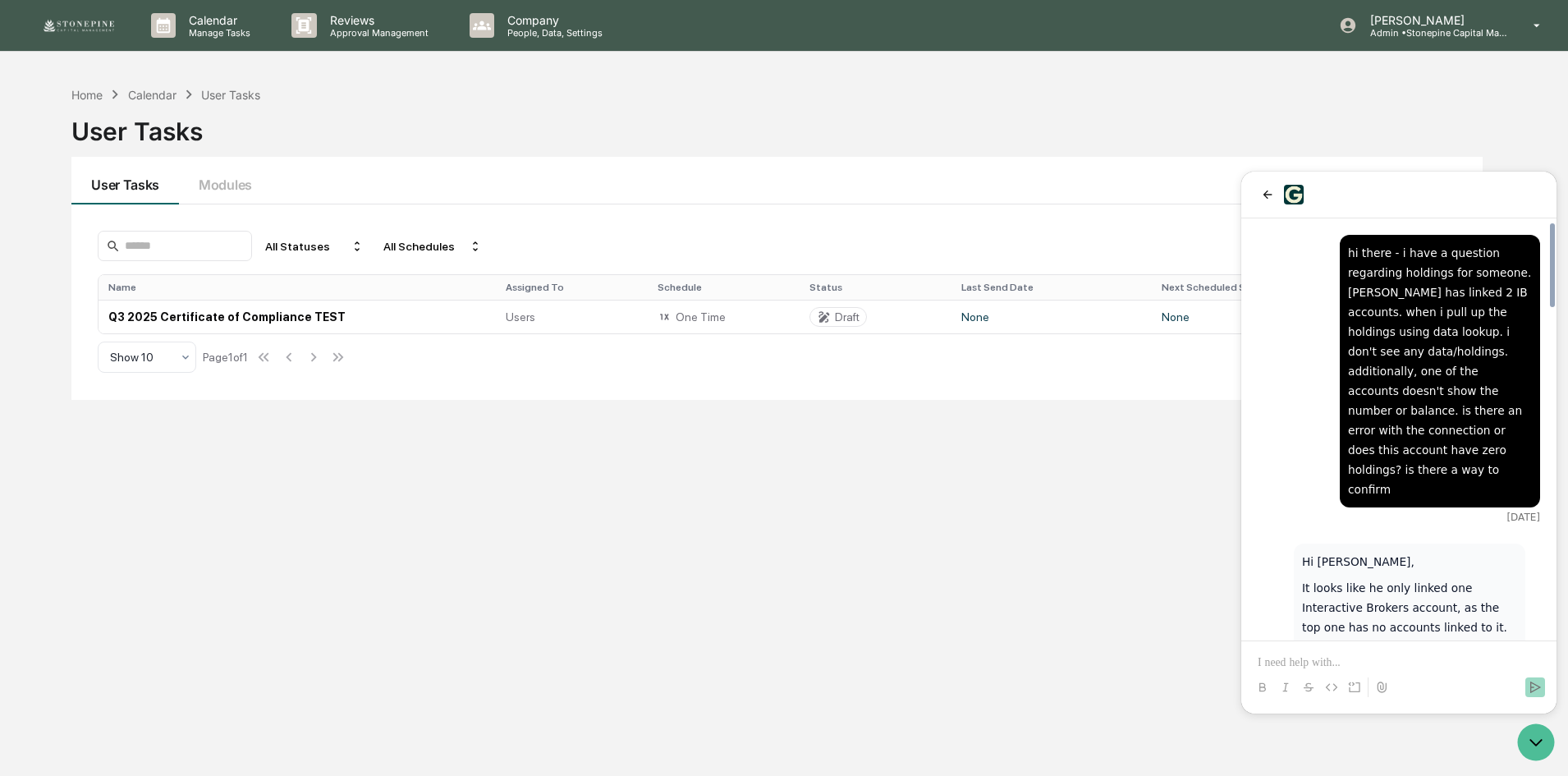
scroll to position [165, 0]
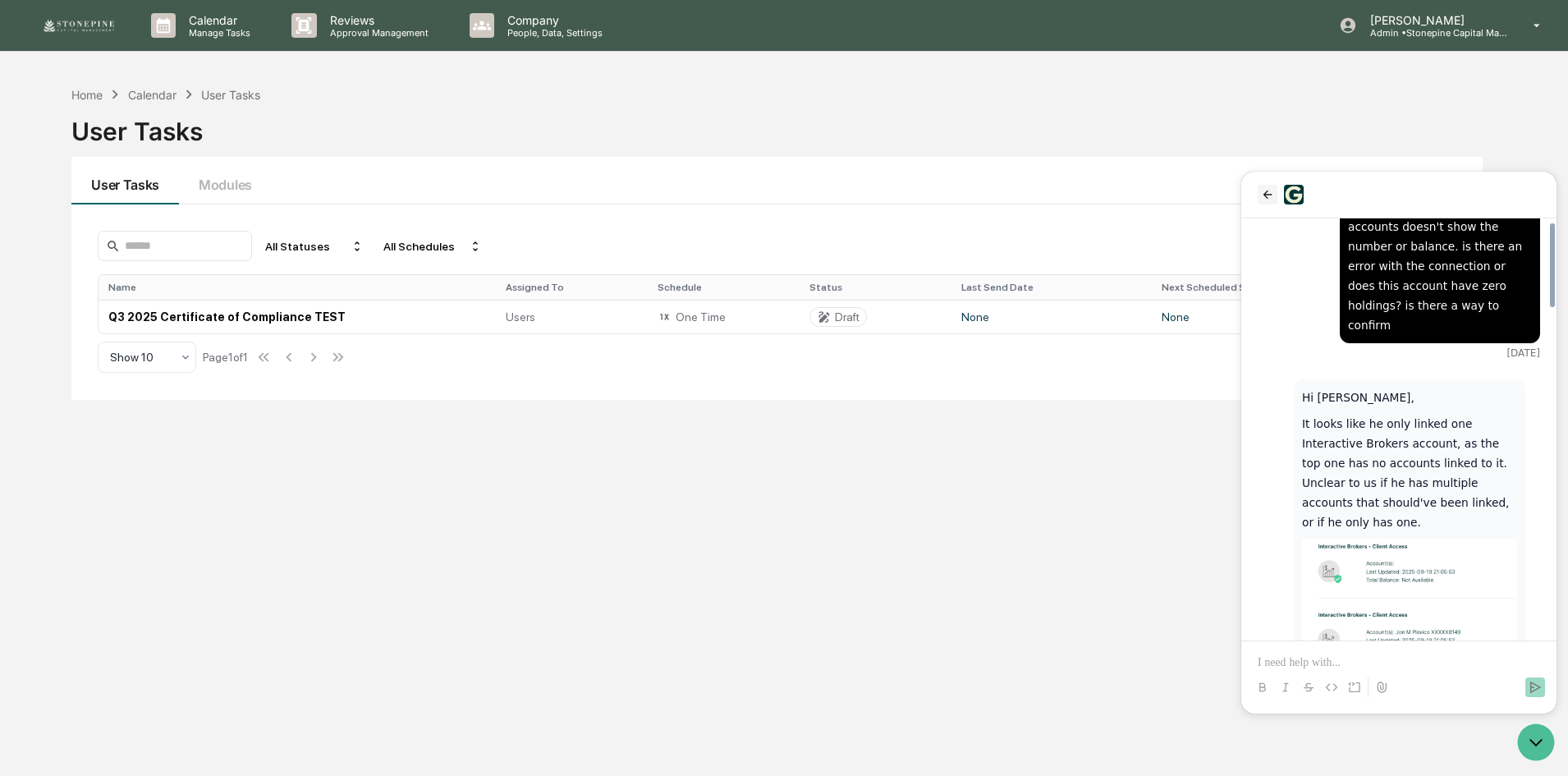
click at [1264, 196] on icon "back" at bounding box center [1267, 195] width 9 height 8
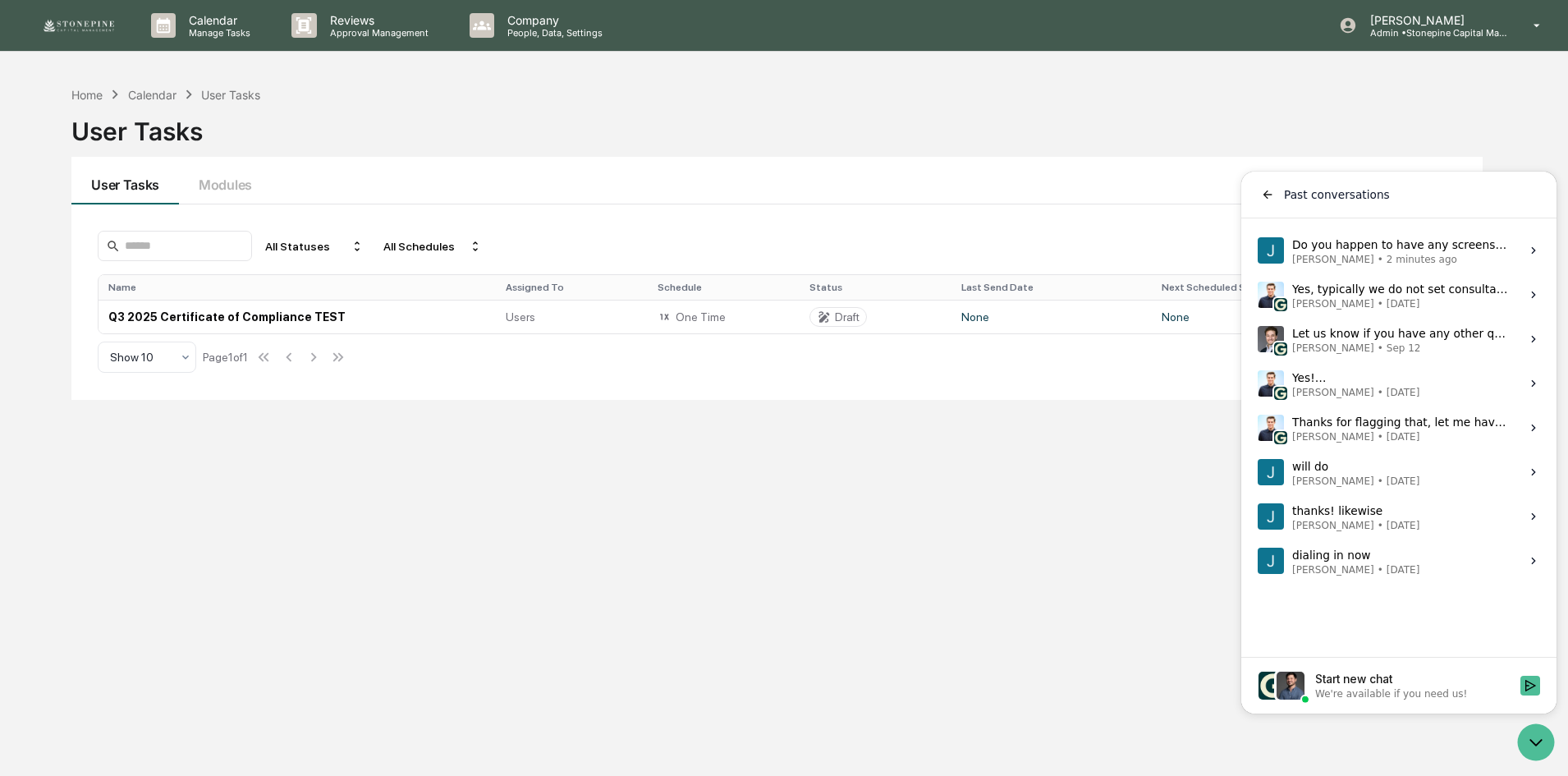
click at [1342, 348] on span "Mark Michael Astarita" at bounding box center [1333, 348] width 82 height 13
click at [1258, 340] on button "View issue" at bounding box center [1257, 339] width 1 height 1
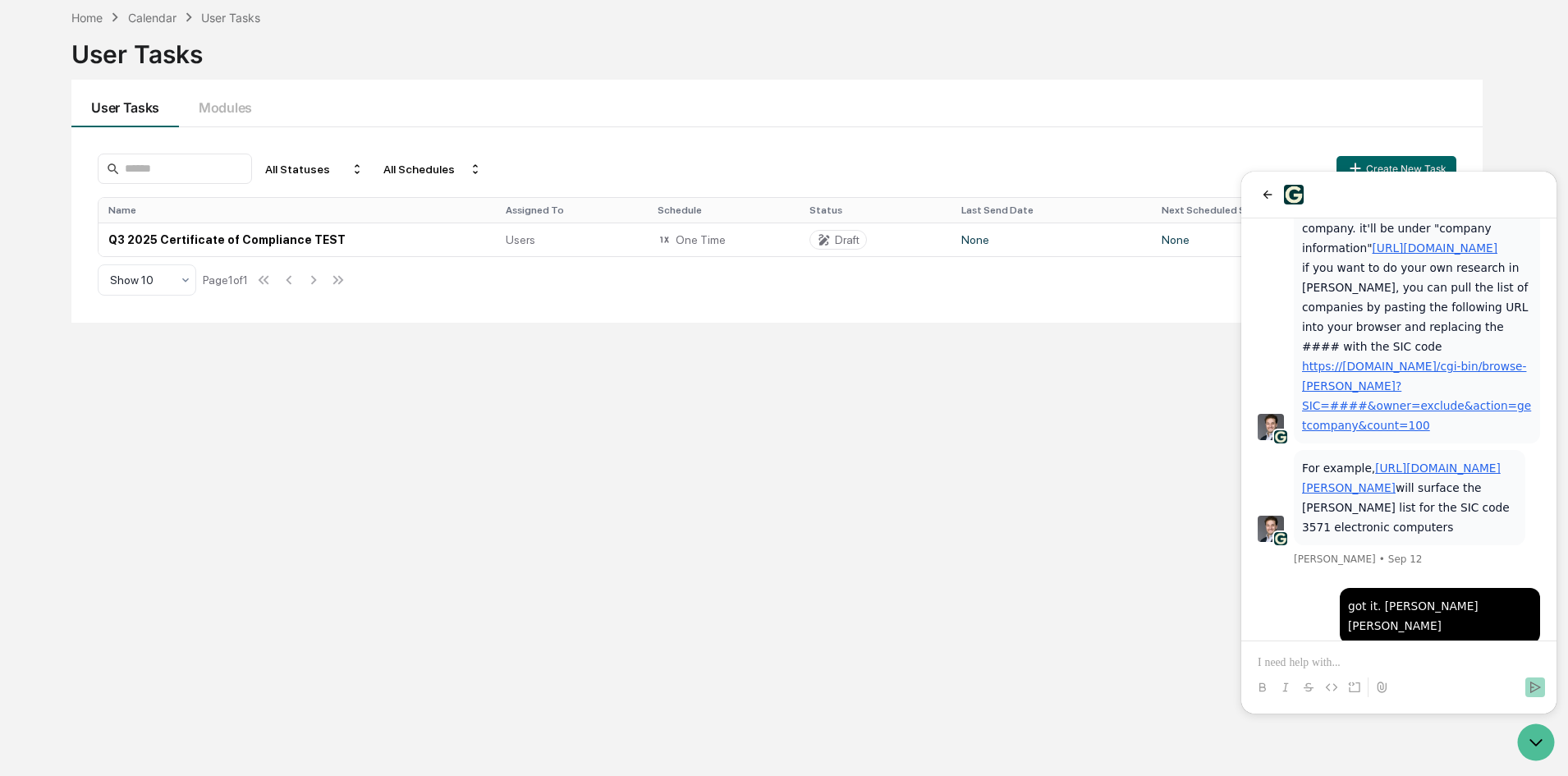
scroll to position [78, 0]
click at [1428, 680] on div "Happy to help!" at bounding box center [1399, 699] width 282 height 39
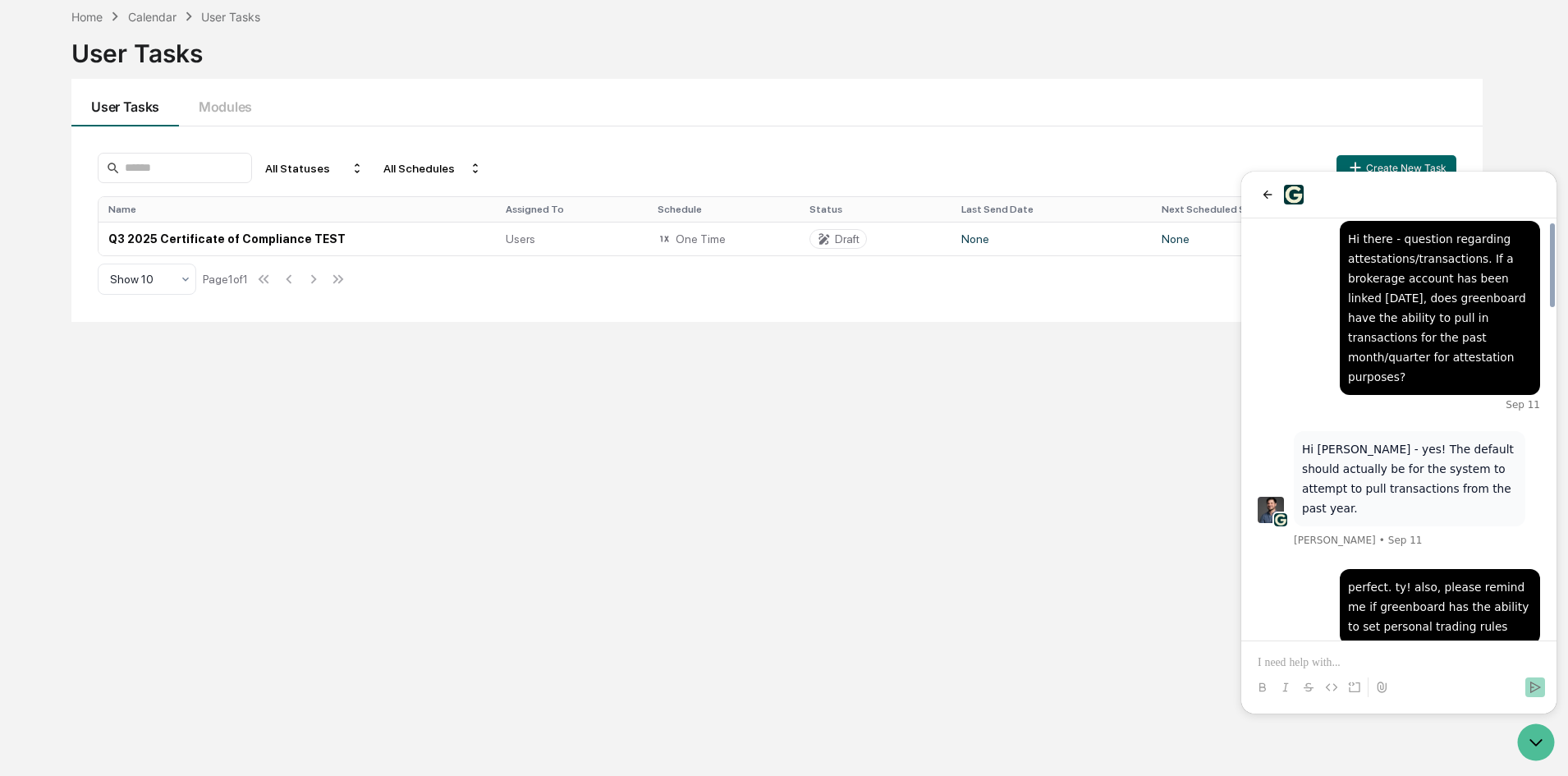
scroll to position [0, 0]
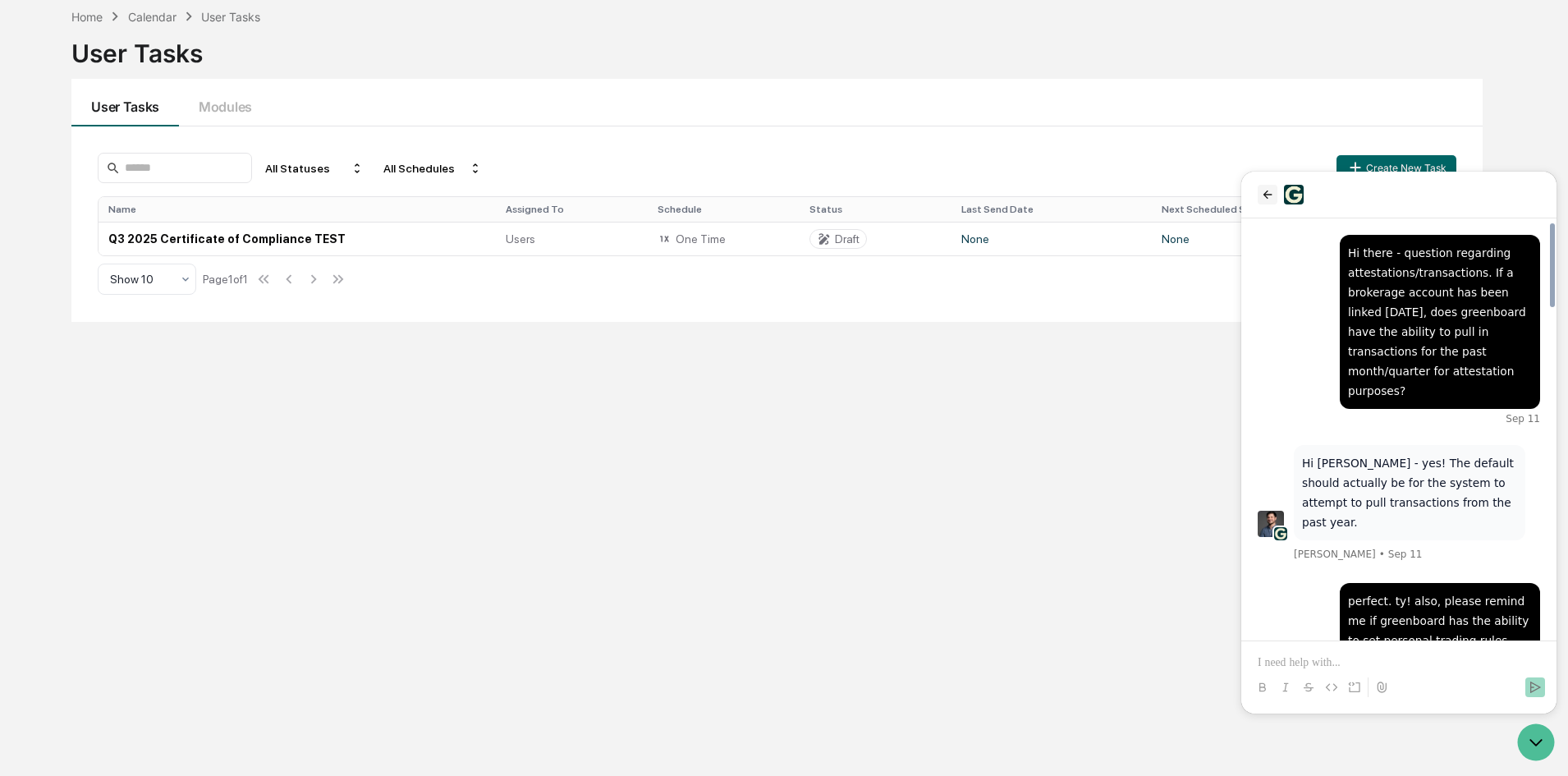
click at [1266, 197] on icon "back" at bounding box center [1267, 195] width 9 height 8
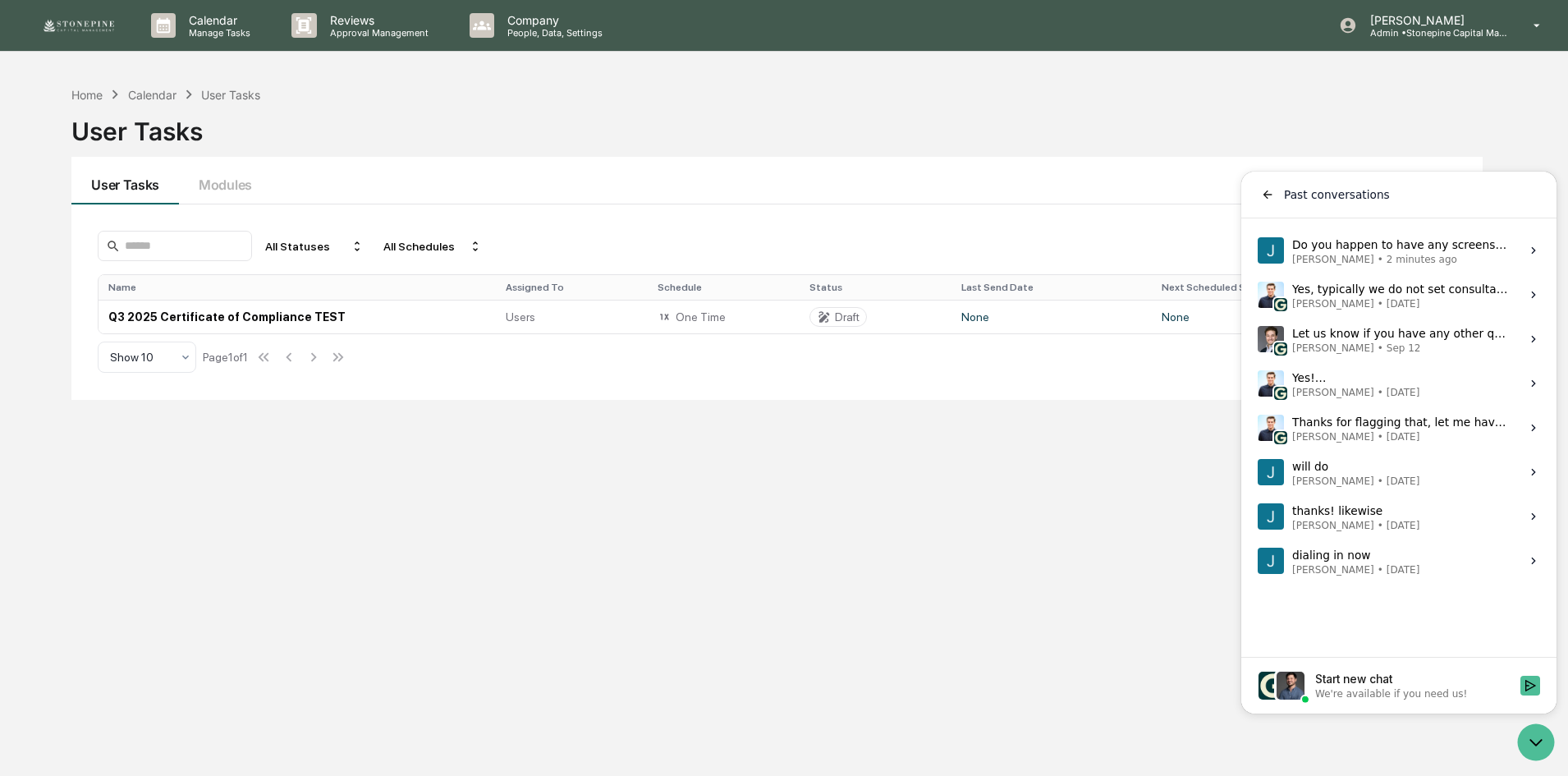
click at [1398, 266] on label "Do you happen to have any screenshots or access to how the permission settings …" at bounding box center [1399, 250] width 296 height 45
click at [1258, 251] on button "View issue" at bounding box center [1257, 250] width 1 height 1
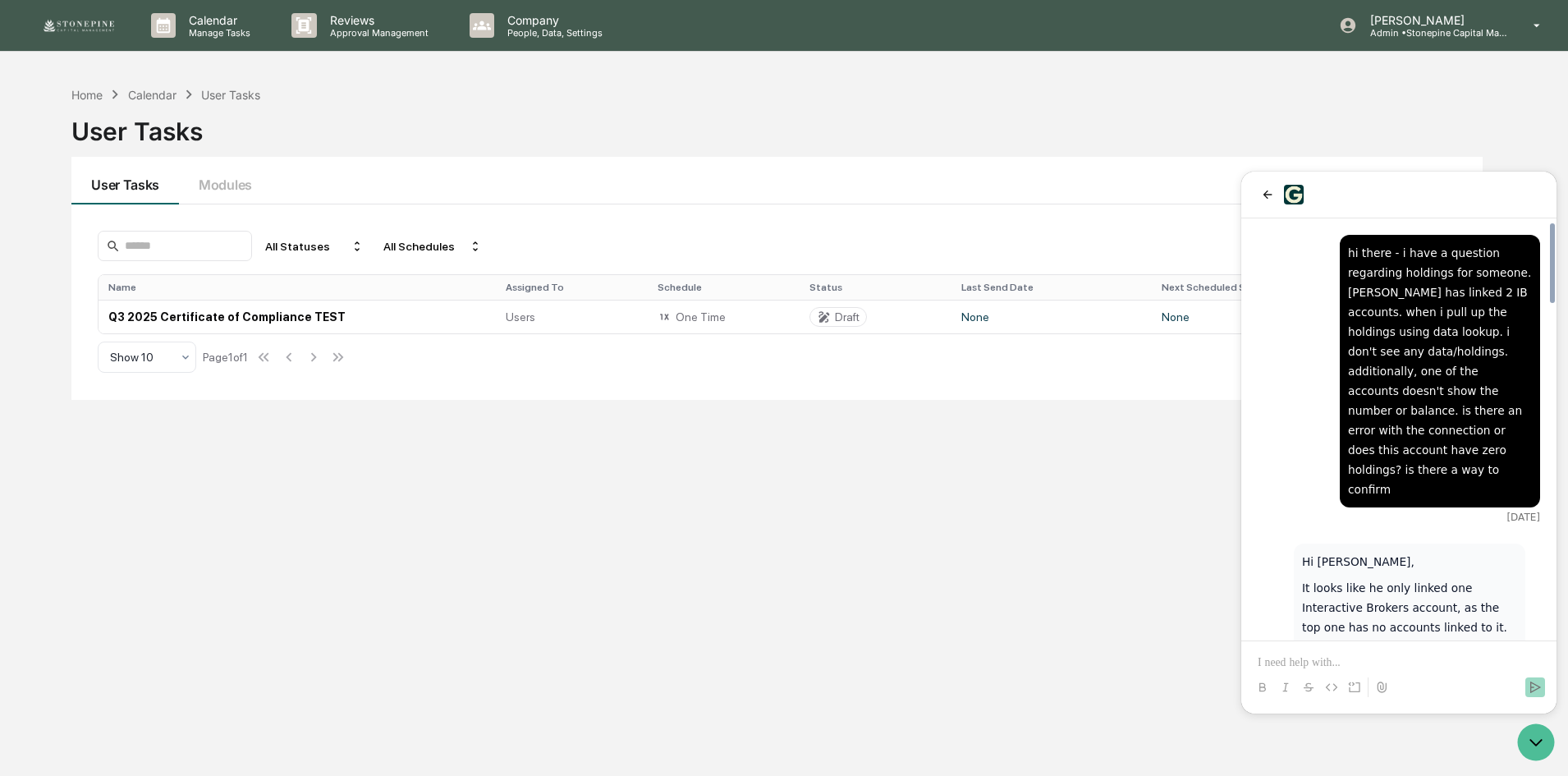
scroll to position [165, 0]
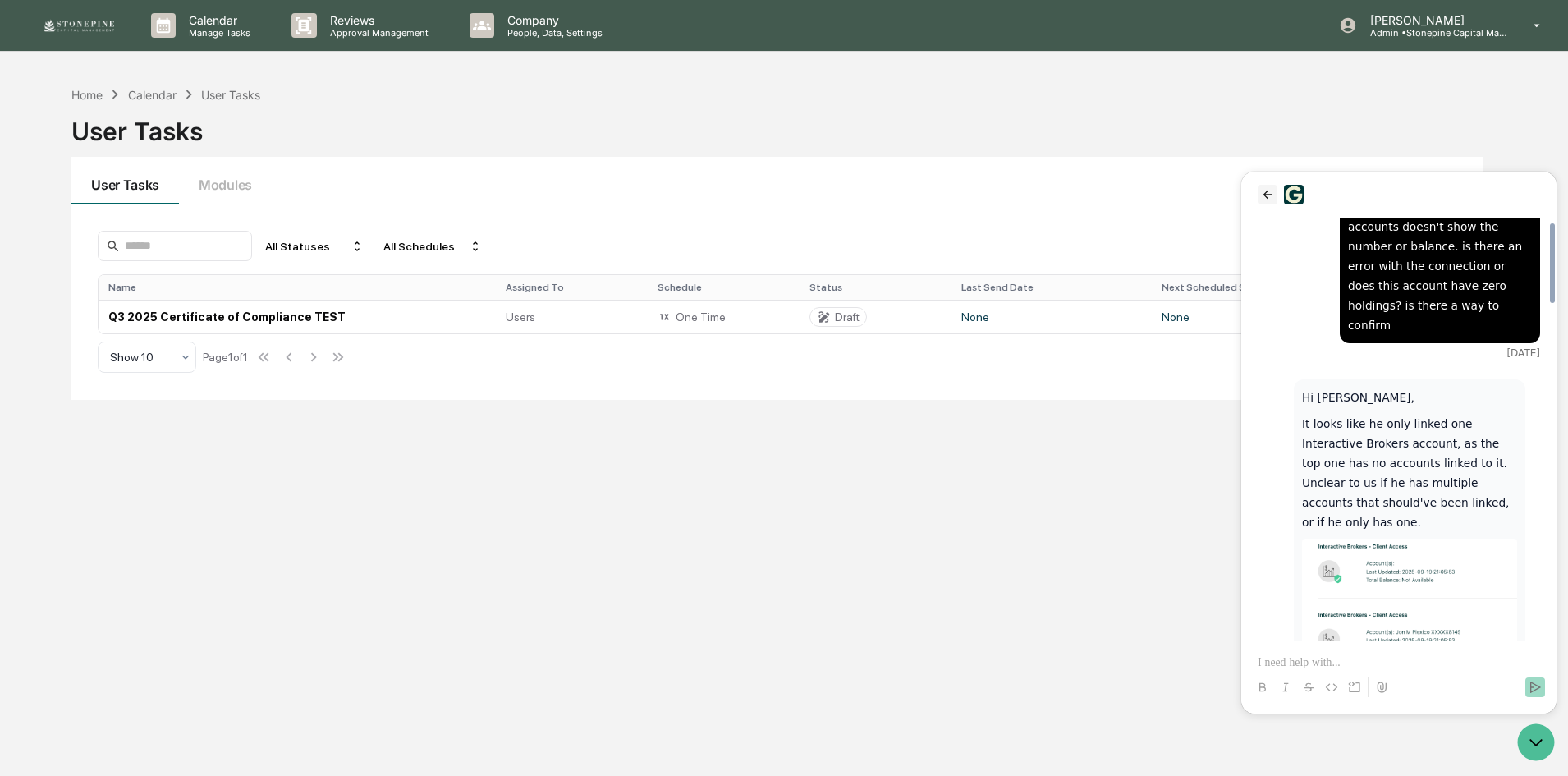
click at [1268, 194] on icon "back" at bounding box center [1267, 194] width 13 height 13
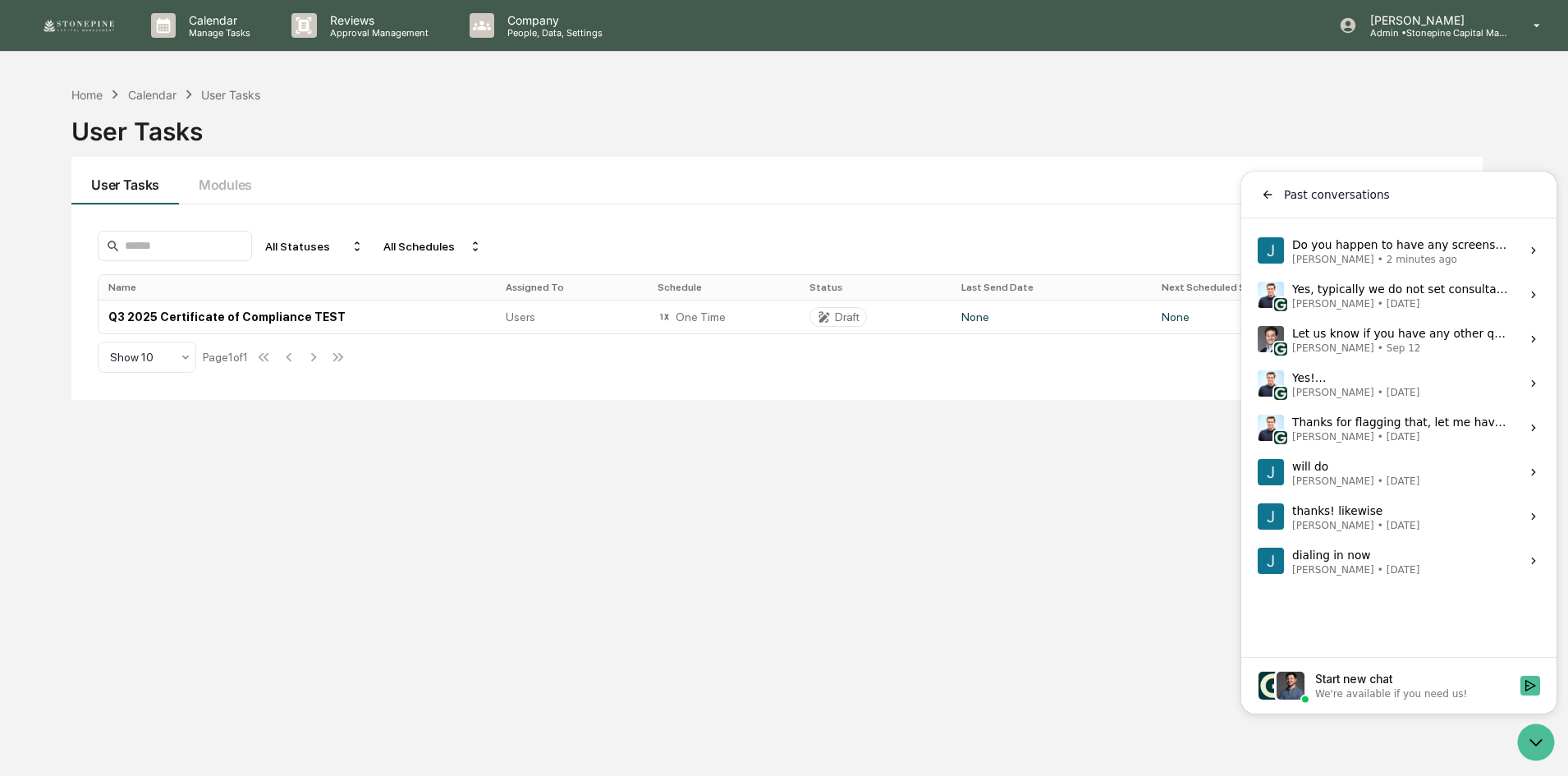
click at [1372, 295] on div "Yes, typically we do not set consultants up as users so you don't get attestati…" at bounding box center [1402, 295] width 218 height 31
click at [1258, 295] on button "View issue" at bounding box center [1257, 295] width 1 height 1
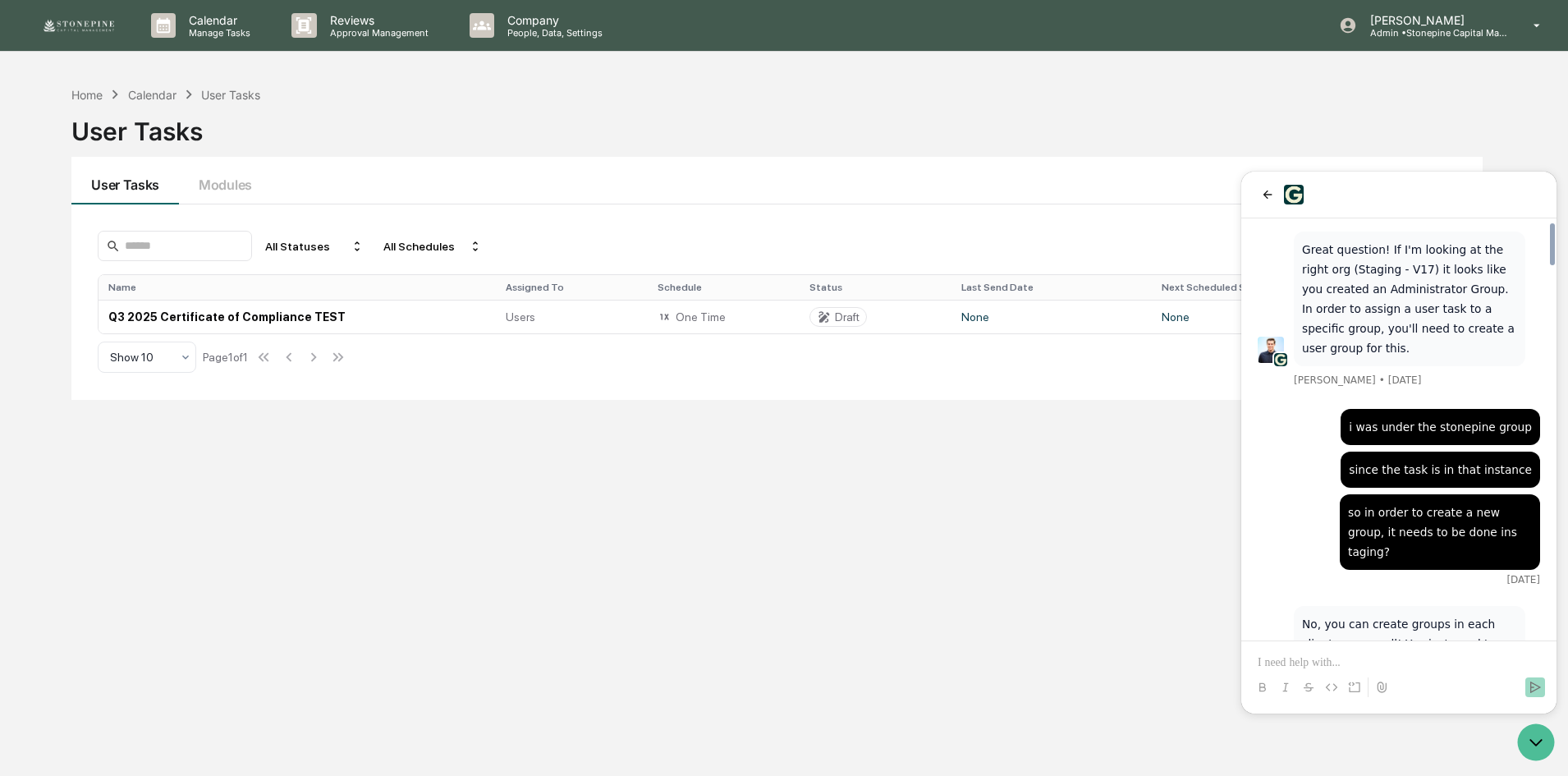
scroll to position [3393, 0]
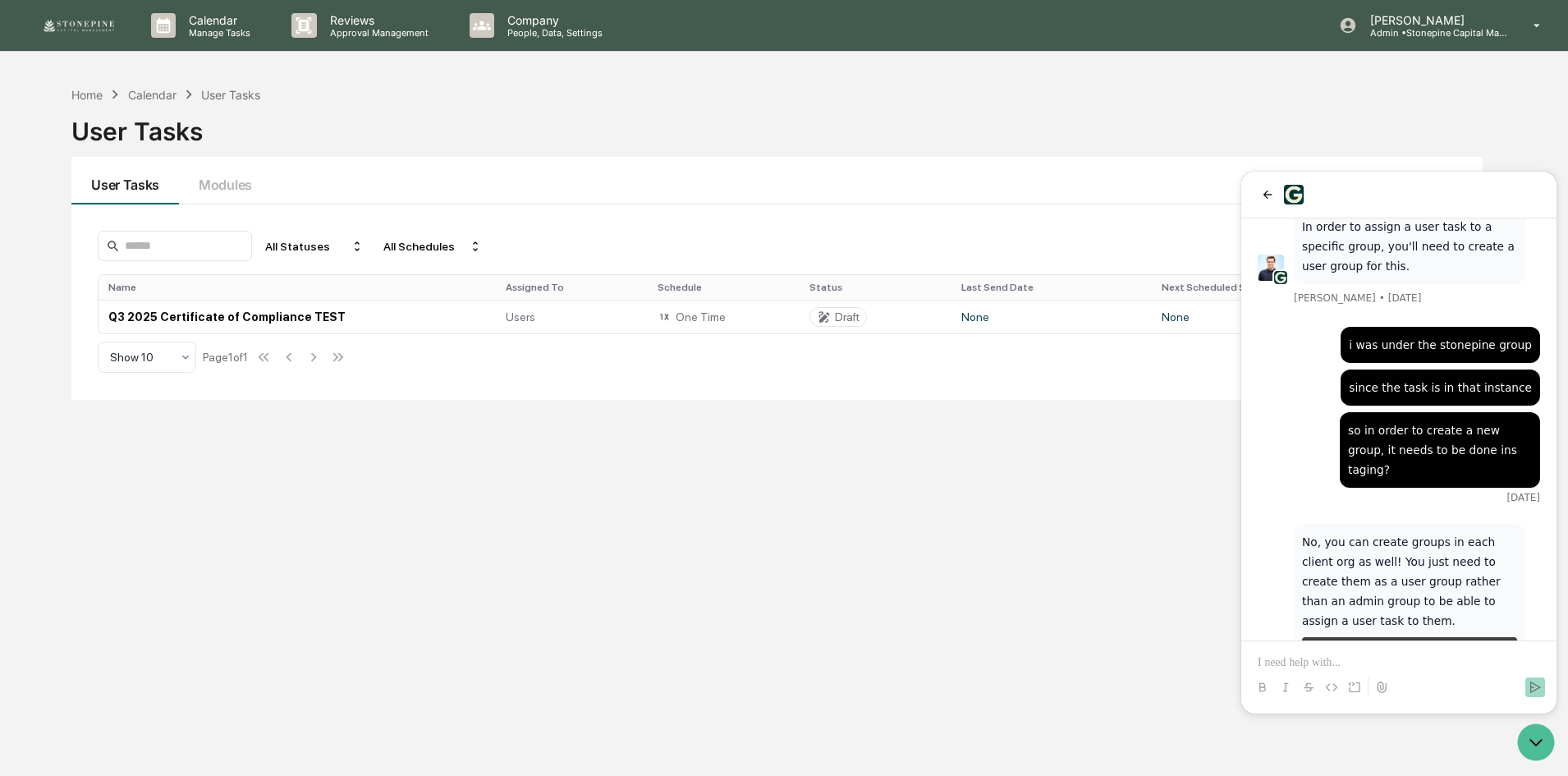
click at [746, 566] on div "Home Calendar User Tasks User Tasks User Tasks Modules All Statuses All Schedul…" at bounding box center [777, 465] width 1460 height 776
click at [85, 93] on div "Home" at bounding box center [87, 94] width 31 height 14
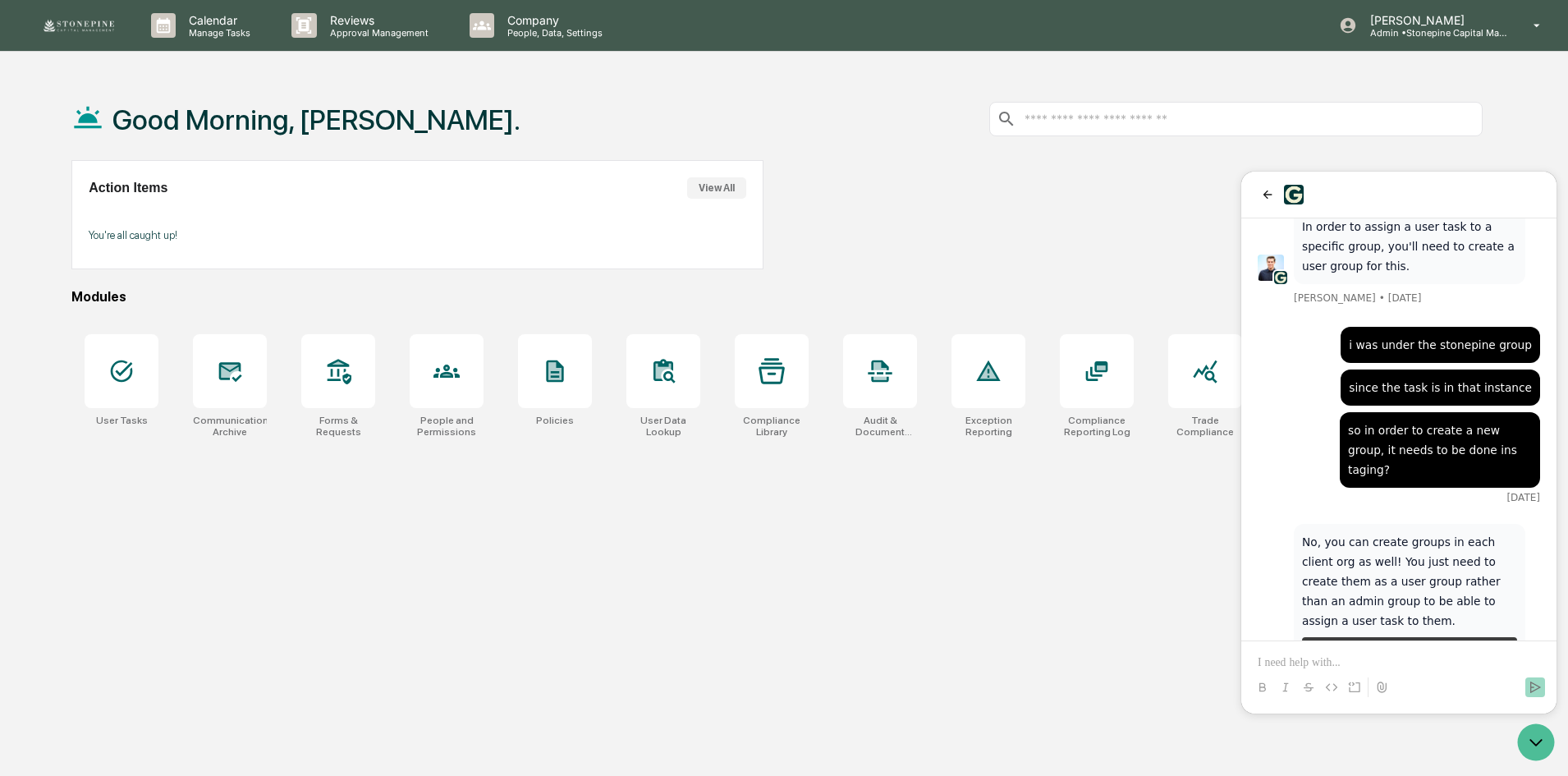
click at [516, 621] on div "Good Morning, Jessica. Action Items View All You're all caught up! Modules User…" at bounding box center [777, 465] width 1460 height 776
click at [134, 379] on icon at bounding box center [121, 371] width 26 height 26
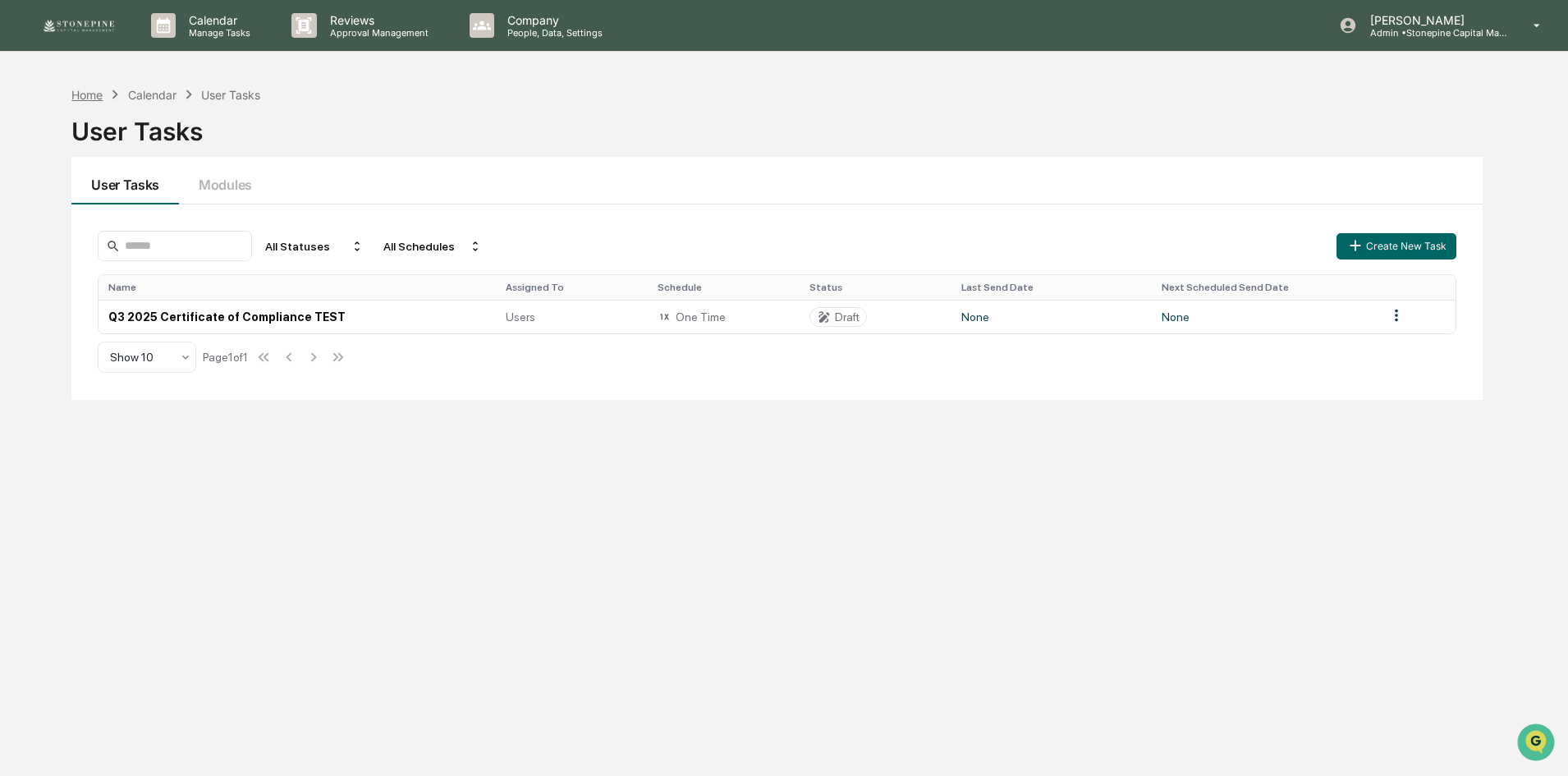
click at [82, 95] on div "Home" at bounding box center [87, 94] width 31 height 14
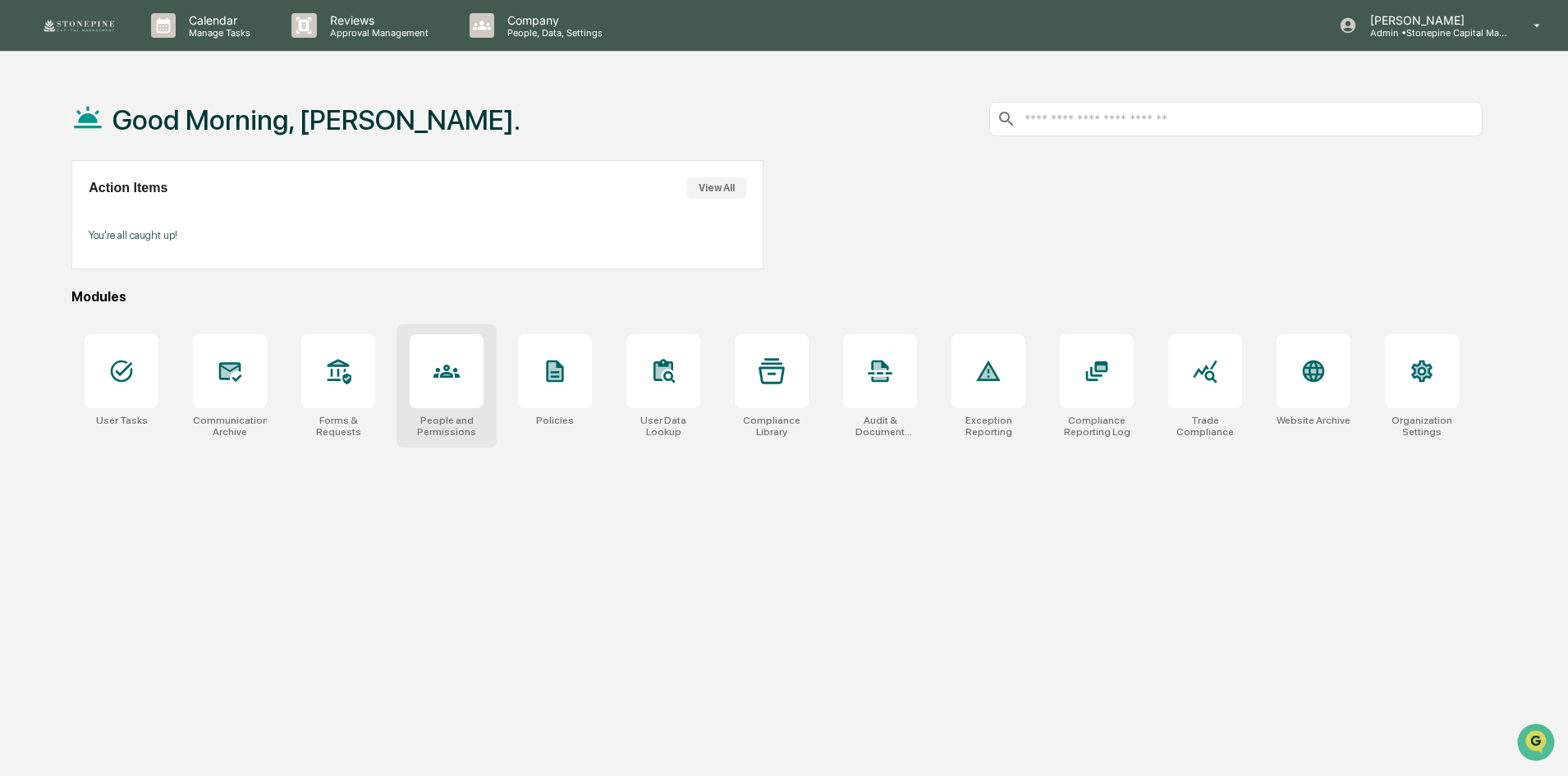
click at [416, 390] on div at bounding box center [447, 371] width 74 height 74
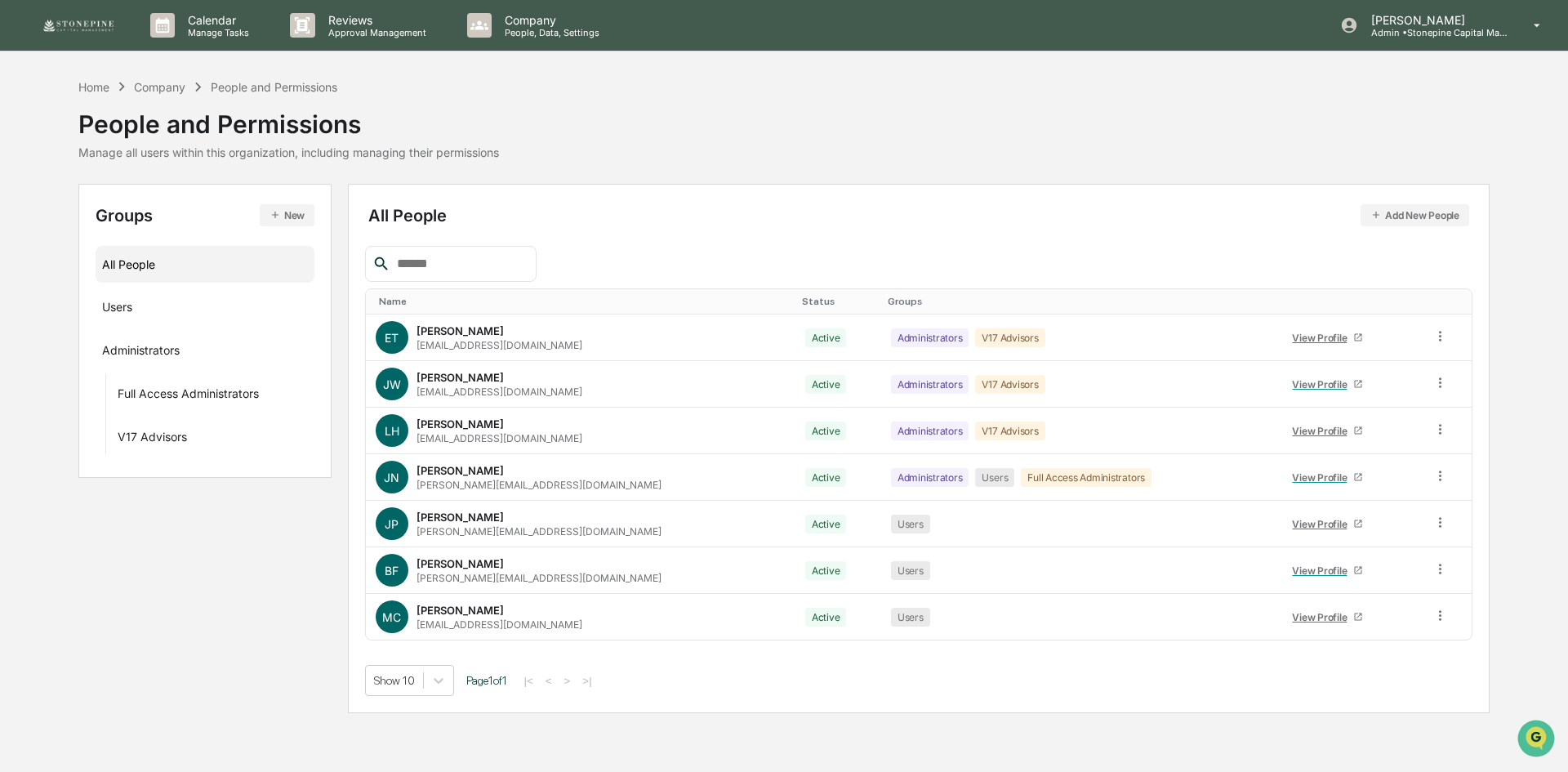
click at [289, 222] on button "New" at bounding box center [287, 215] width 55 height 22
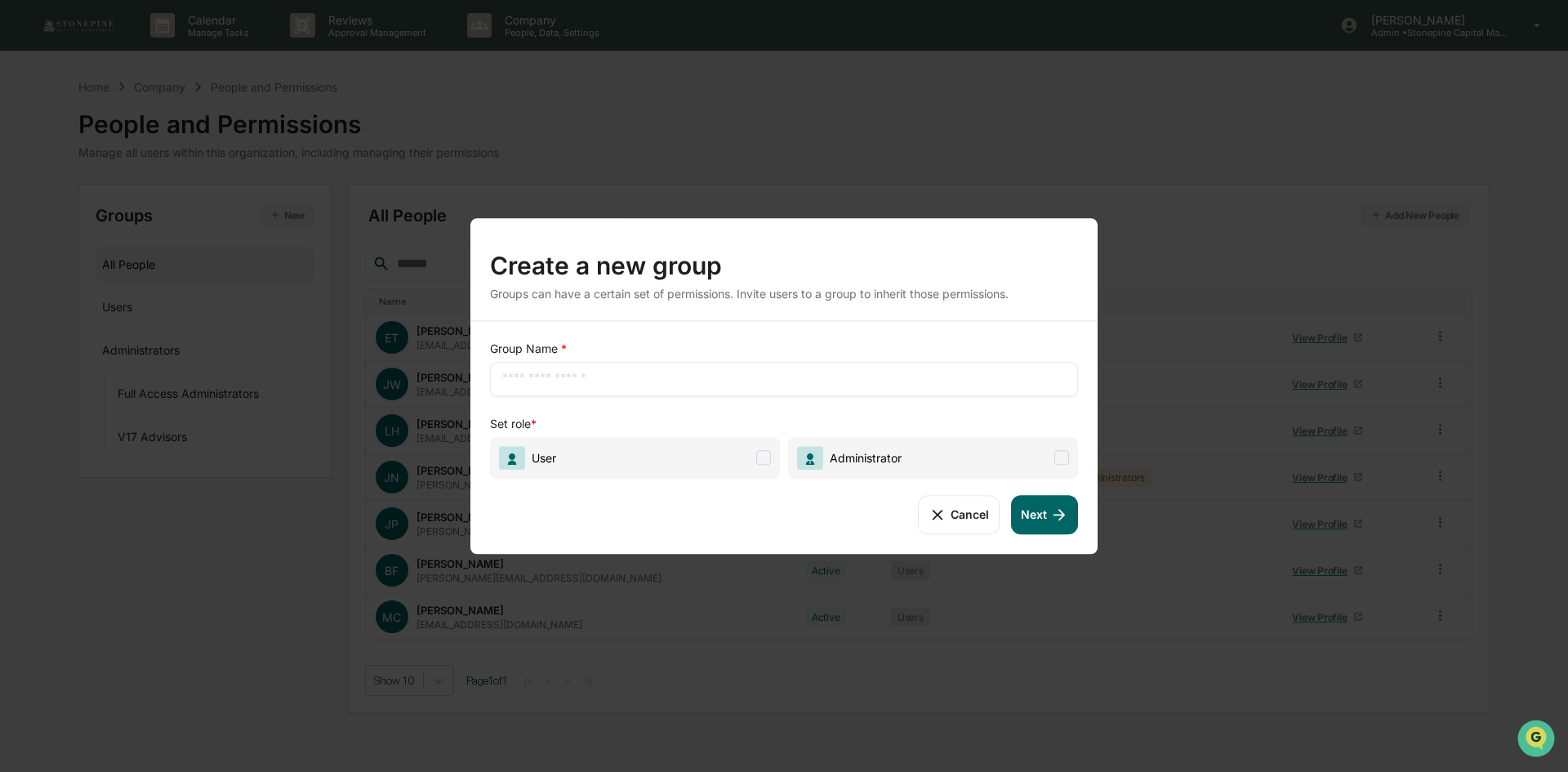
click at [643, 373] on input "text" at bounding box center [784, 379] width 564 height 16
type input "****"
click at [755, 461] on span "User" at bounding box center [634, 457] width 290 height 42
click at [1051, 516] on icon at bounding box center [1060, 514] width 18 height 18
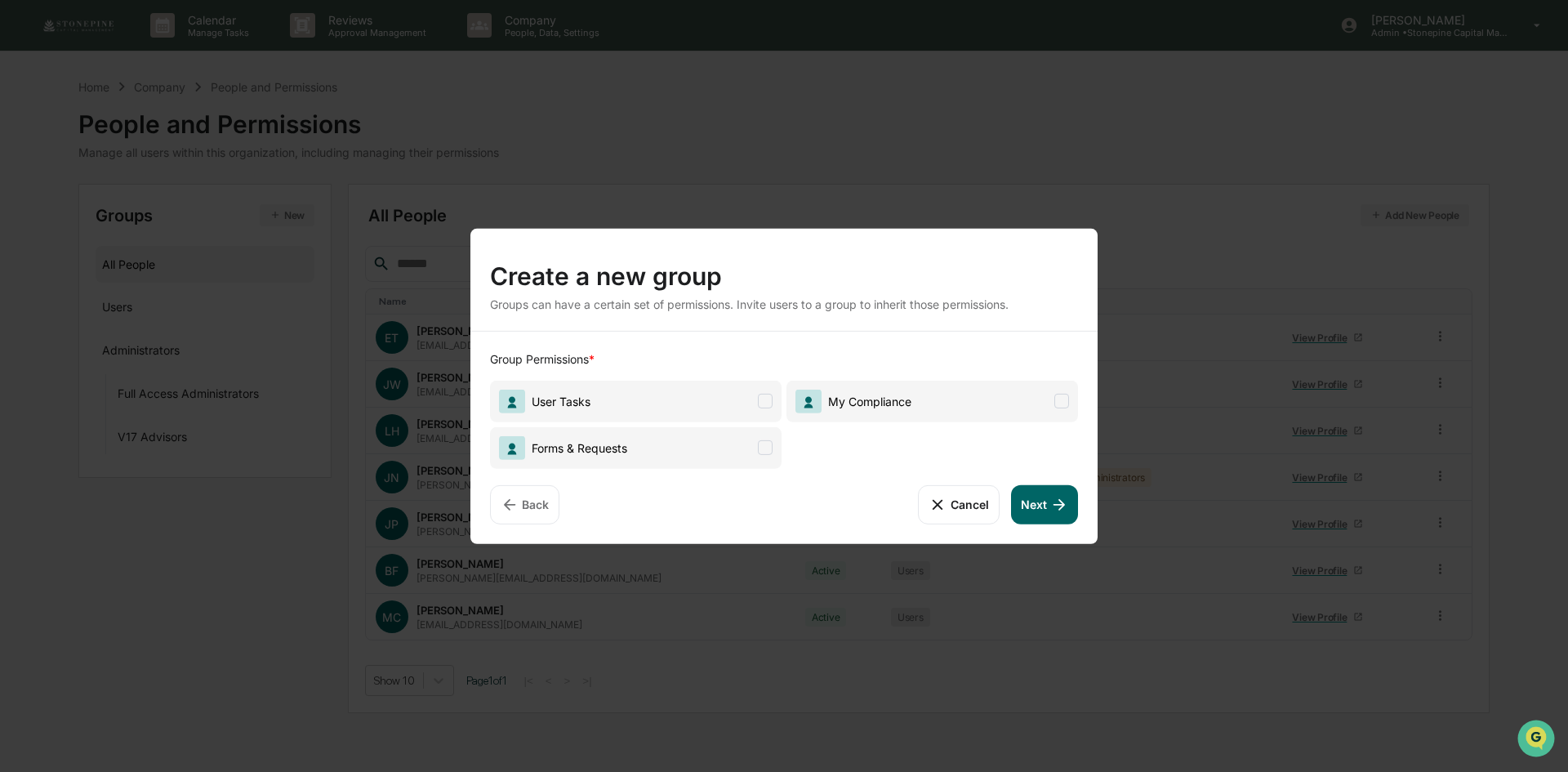
click at [775, 400] on span "User Tasks" at bounding box center [635, 400] width 292 height 42
click at [762, 449] on span at bounding box center [765, 448] width 15 height 15
click at [1056, 399] on span at bounding box center [1061, 401] width 15 height 15
click at [1055, 498] on icon at bounding box center [1060, 504] width 18 height 18
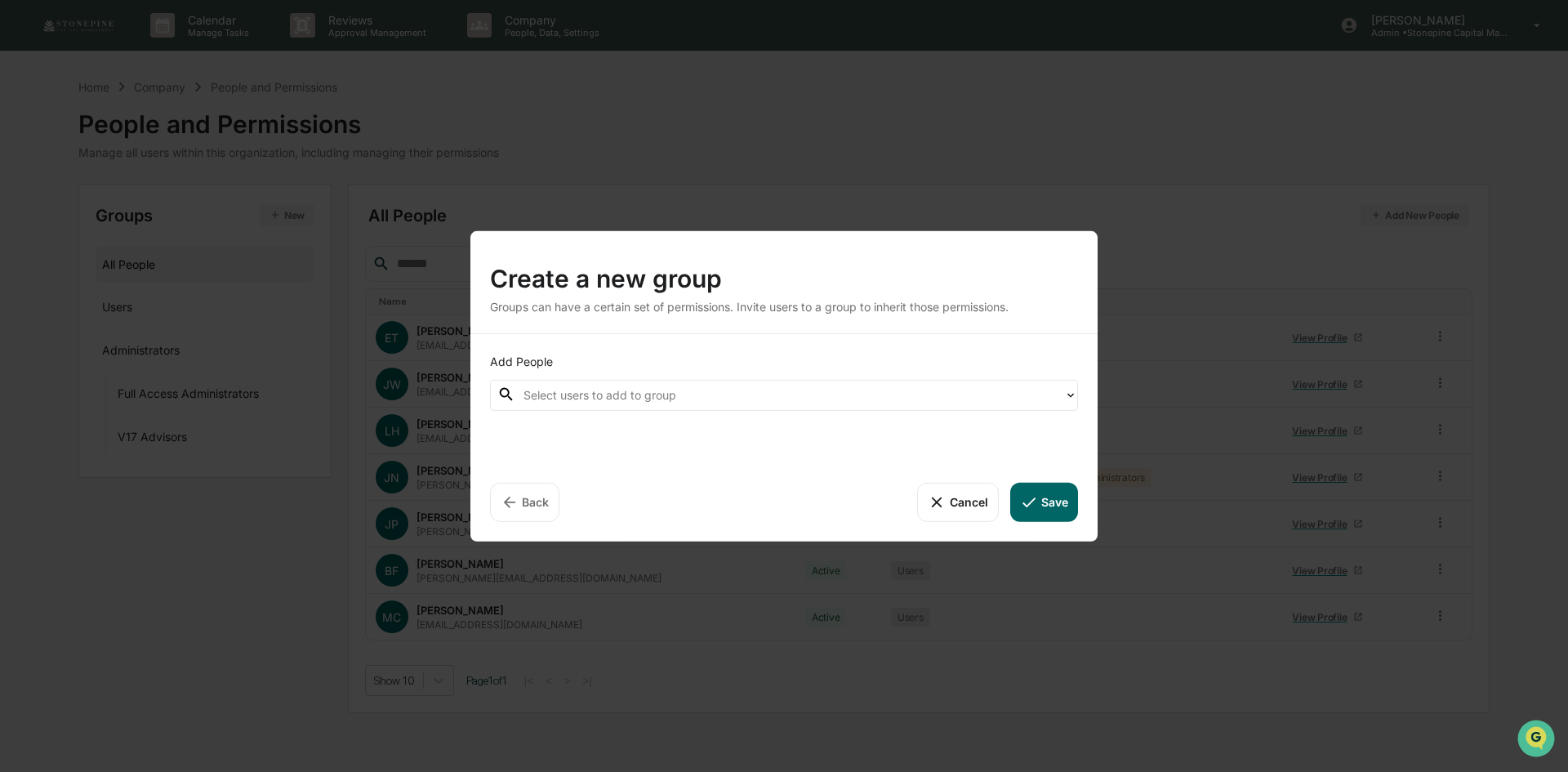
click at [889, 395] on div at bounding box center [790, 394] width 533 height 18
click at [760, 301] on div "Groups can have a certain set of permissions. Invite users to a group to inheri…" at bounding box center [784, 306] width 588 height 14
click at [927, 396] on div at bounding box center [790, 394] width 533 height 18
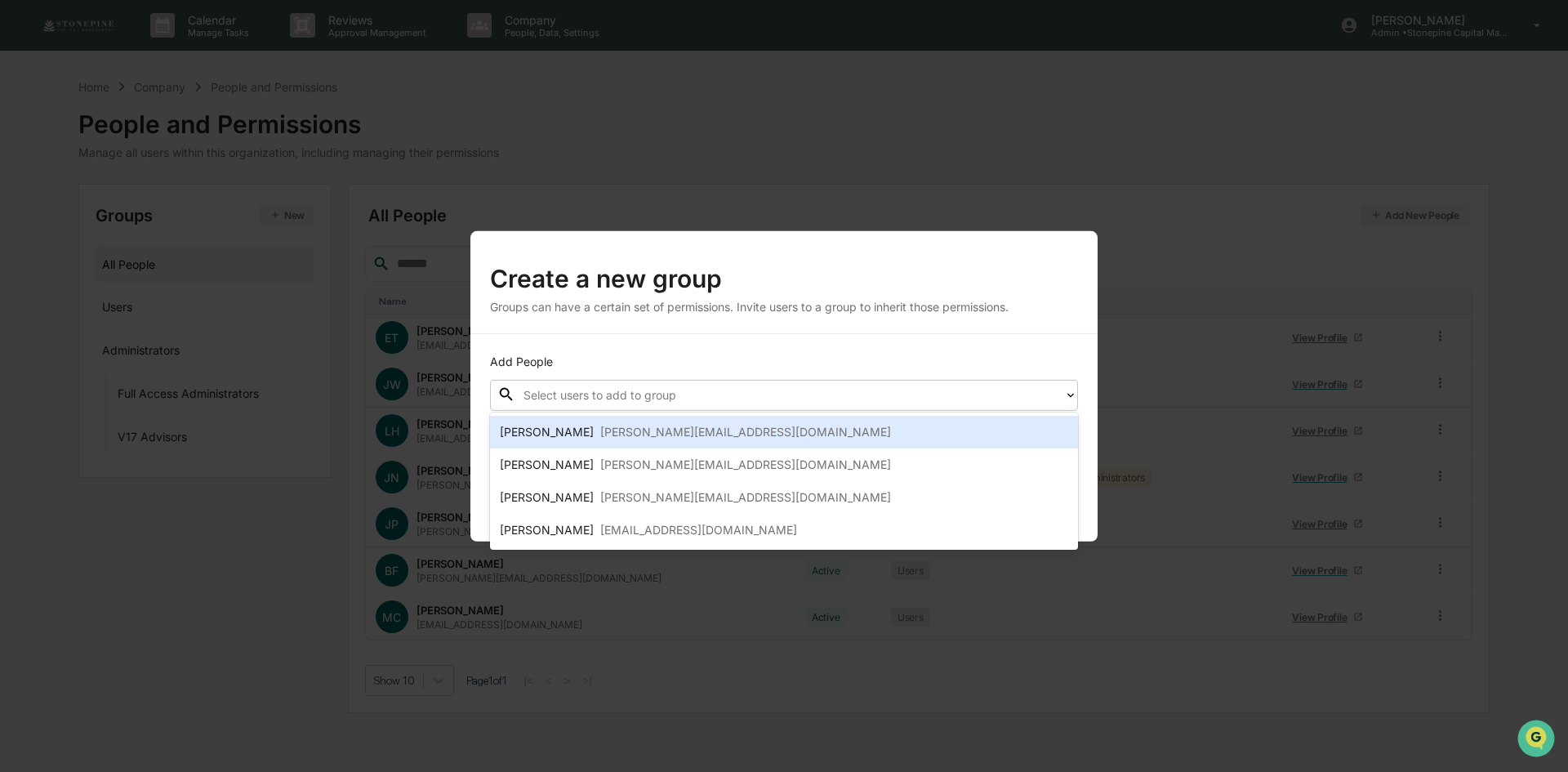
click at [988, 279] on div "Create a new group" at bounding box center [784, 271] width 588 height 43
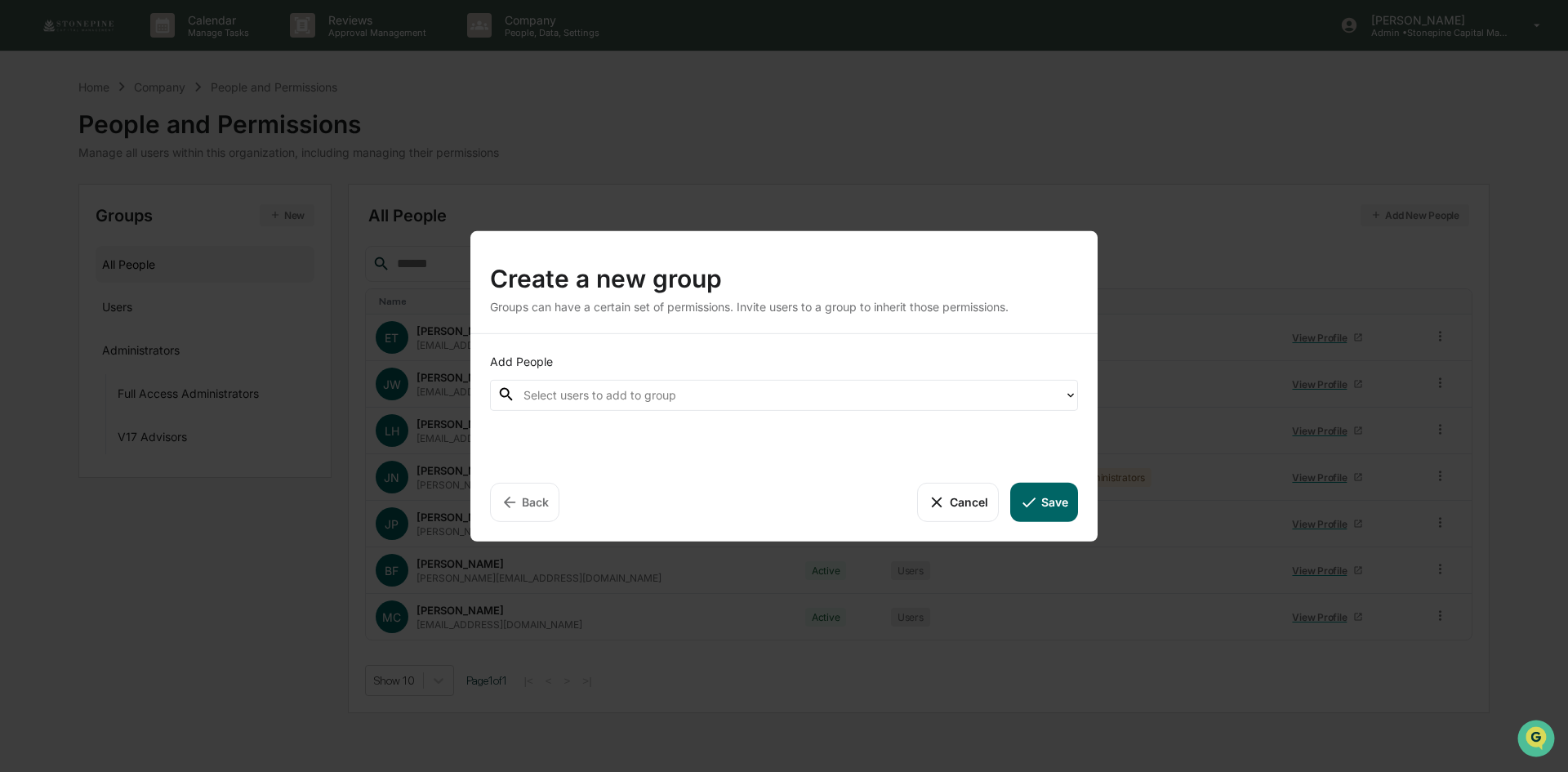
click at [961, 490] on button "Cancel" at bounding box center [958, 502] width 81 height 39
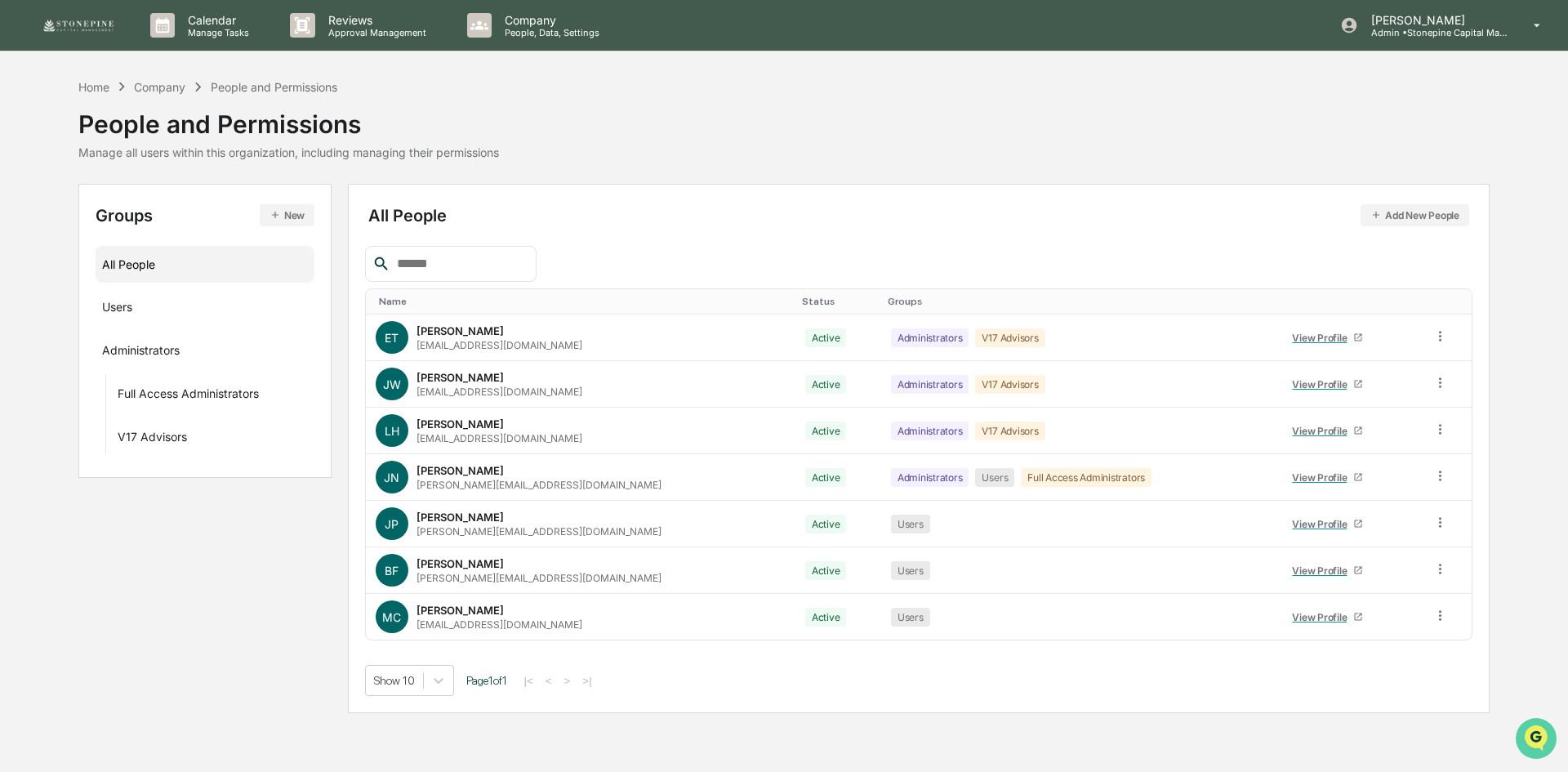
click at [1520, 738] on img "Open customer support" at bounding box center [1536, 739] width 41 height 33
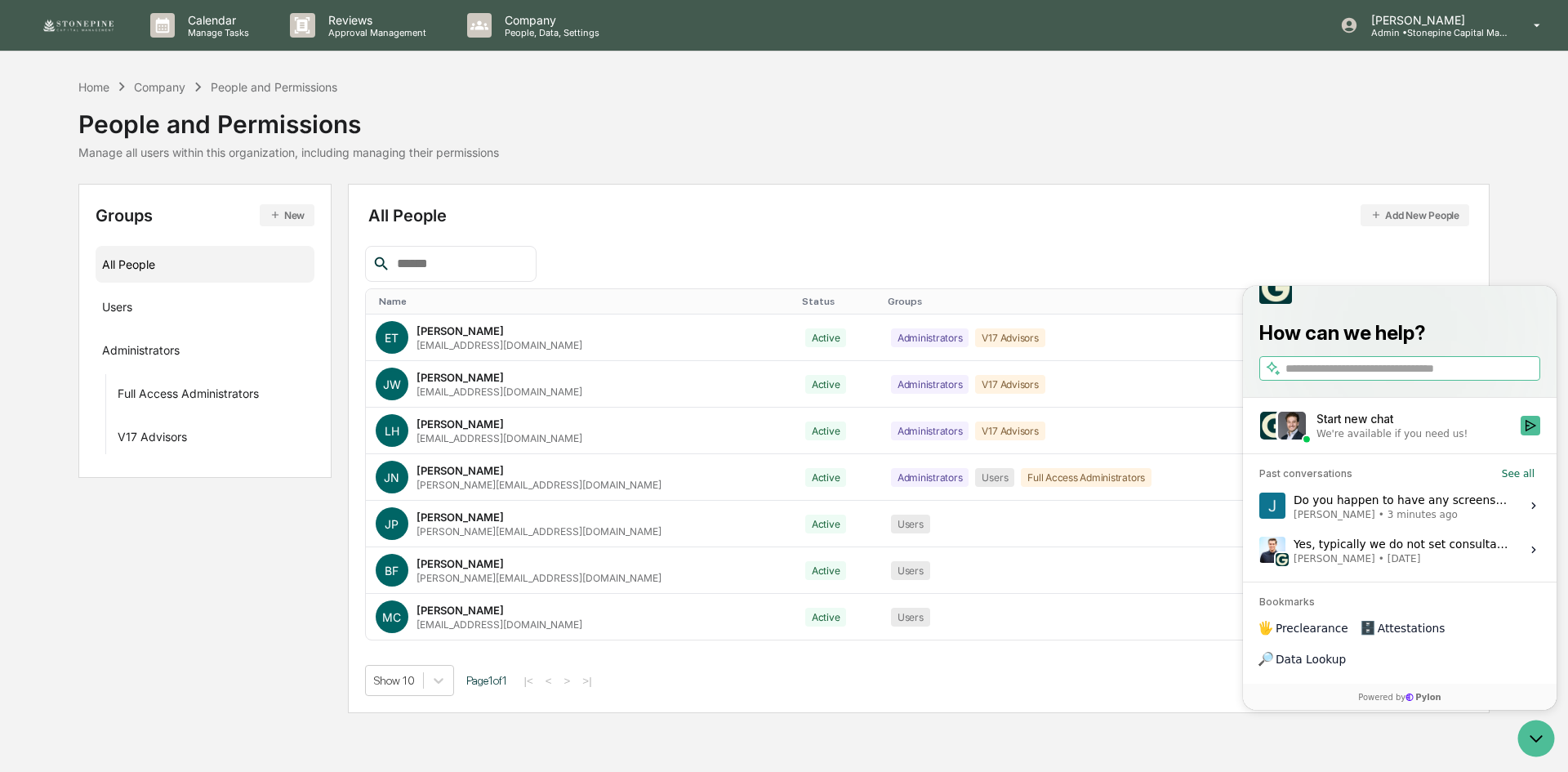
click at [1421, 566] on span "[PERSON_NAME] • [DATE]" at bounding box center [1402, 558] width 217 height 13
click at [1260, 550] on button "View issue" at bounding box center [1259, 550] width 1 height 1
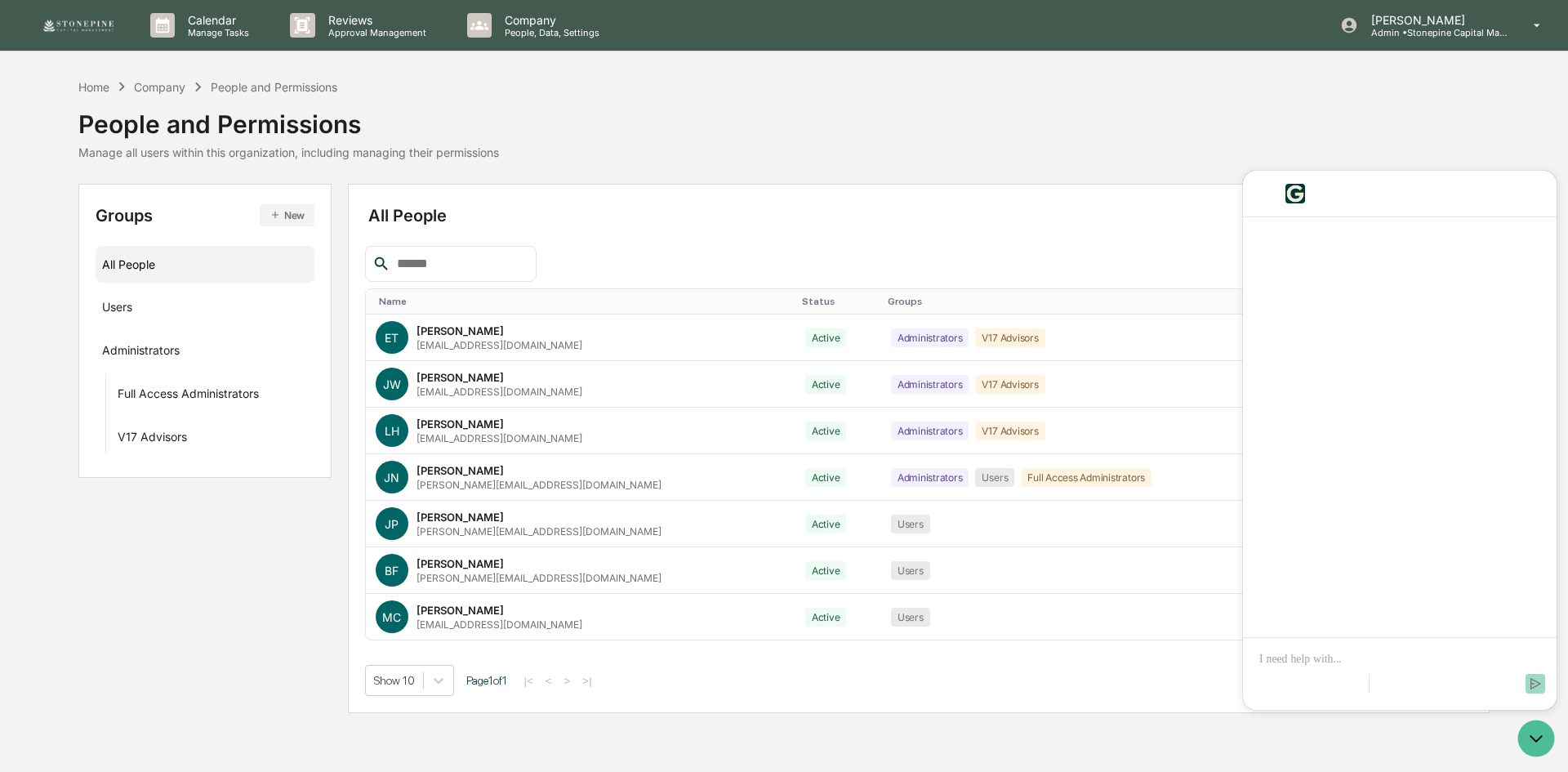
scroll to position [3866, 0]
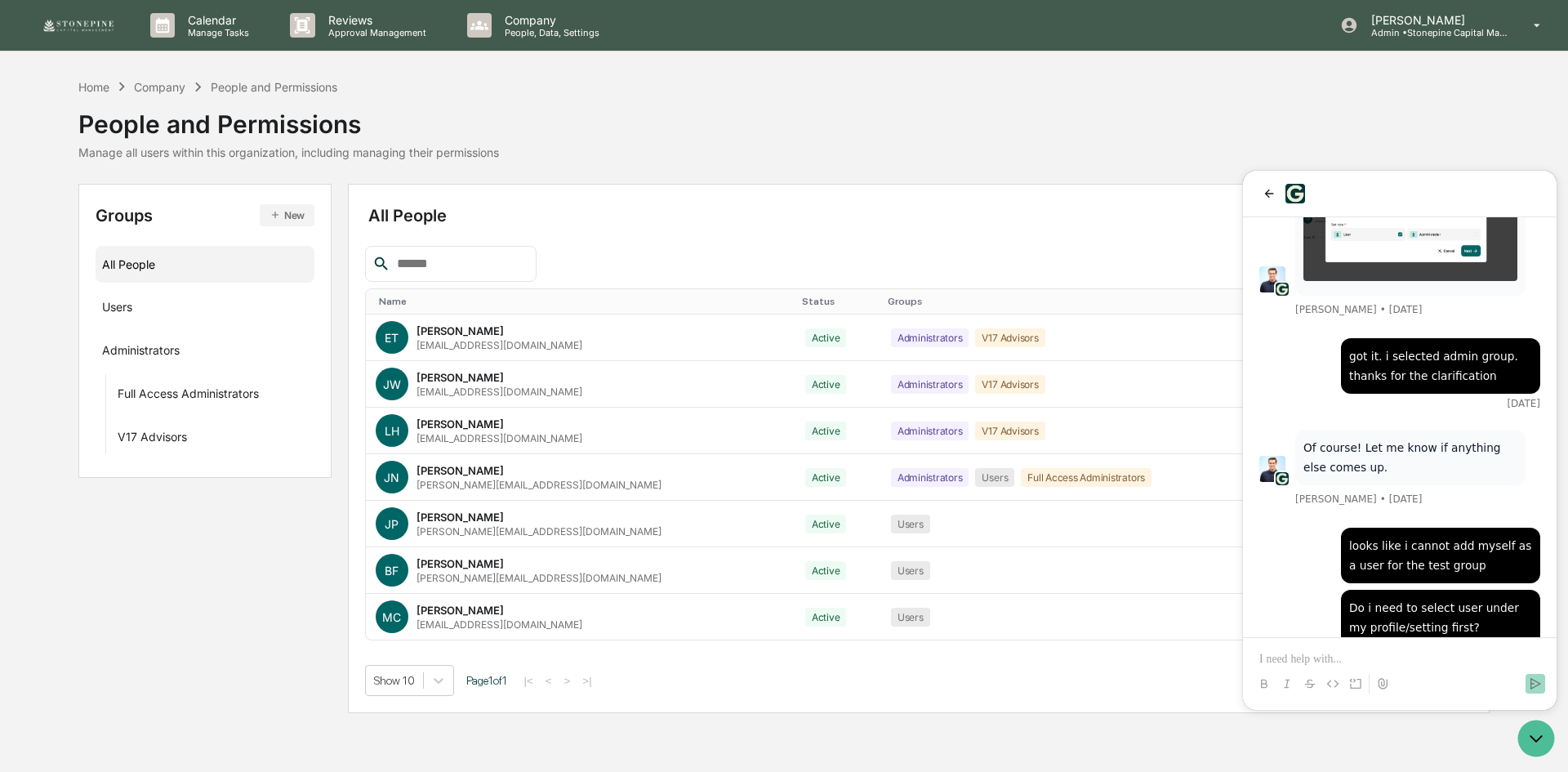
click at [1430, 650] on div at bounding box center [1399, 669] width 300 height 62
click at [1432, 657] on p at bounding box center [1400, 659] width 281 height 16
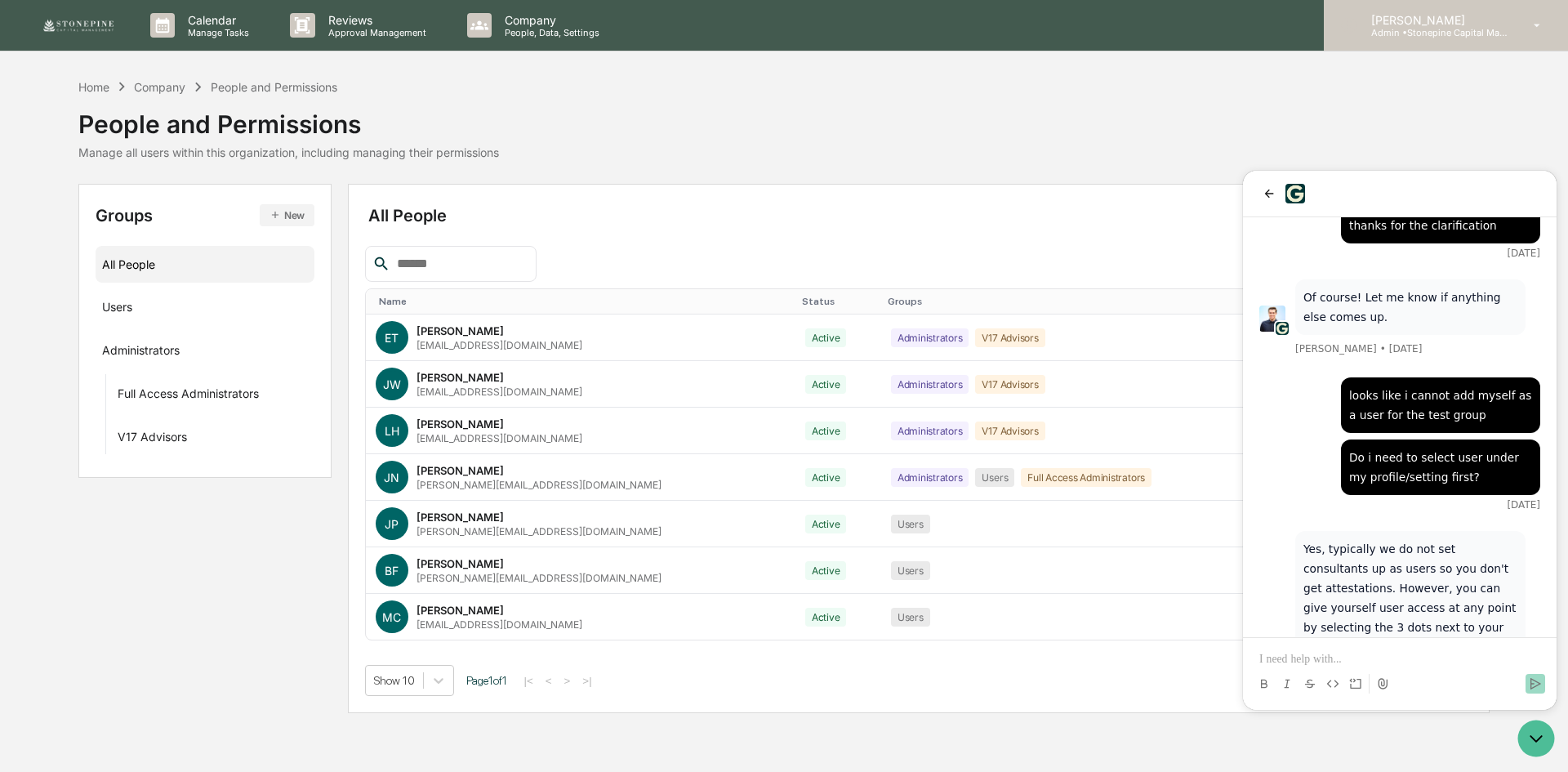
scroll to position [4134, 0]
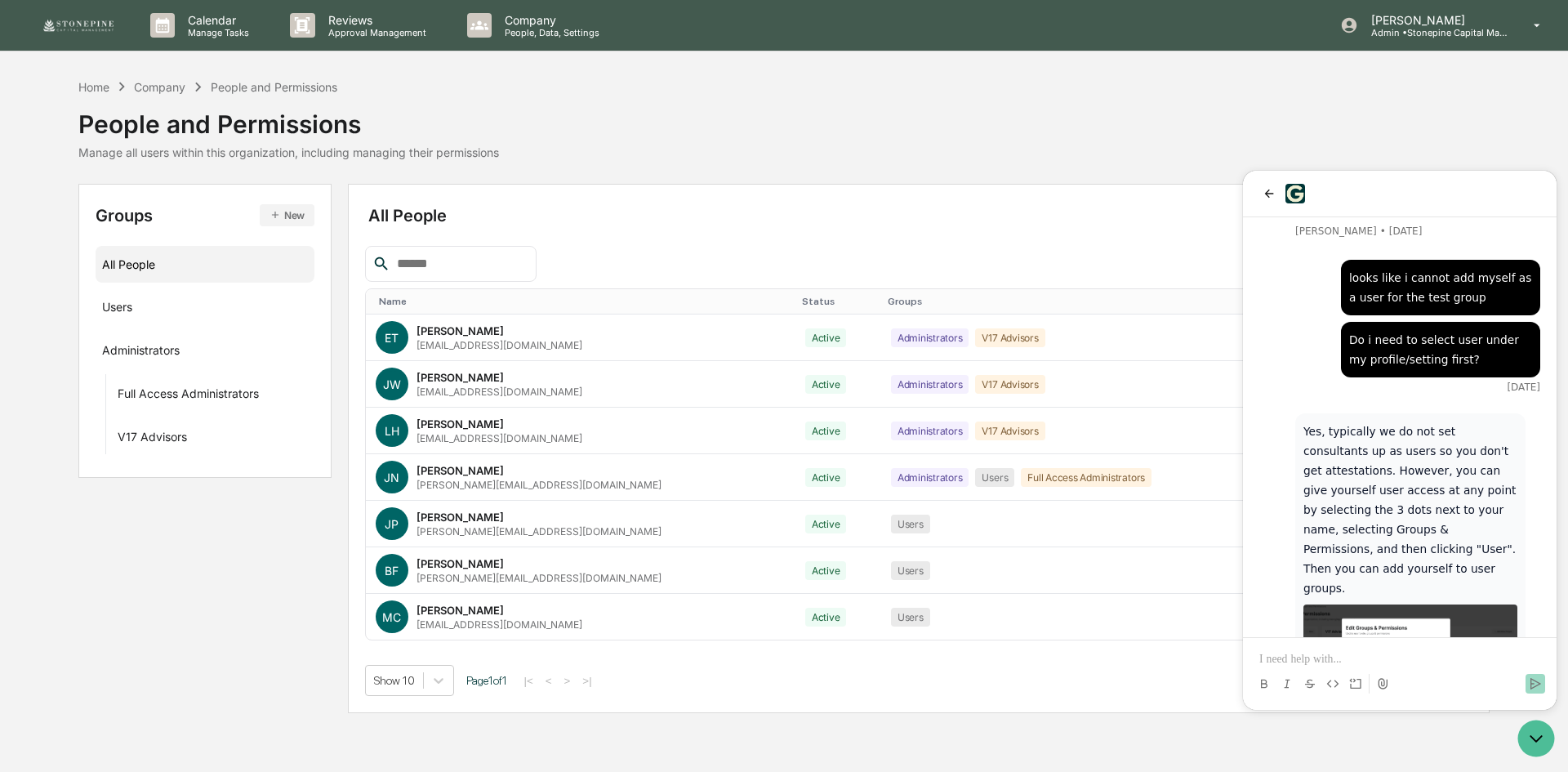
click at [1447, 655] on p at bounding box center [1400, 659] width 281 height 16
click at [1380, 660] on p at bounding box center [1400, 659] width 281 height 16
click at [1320, 659] on p "**********" at bounding box center [1400, 659] width 281 height 16
click at [1312, 662] on p "**********" at bounding box center [1400, 659] width 281 height 16
click at [1336, 661] on p "**********" at bounding box center [1400, 659] width 281 height 16
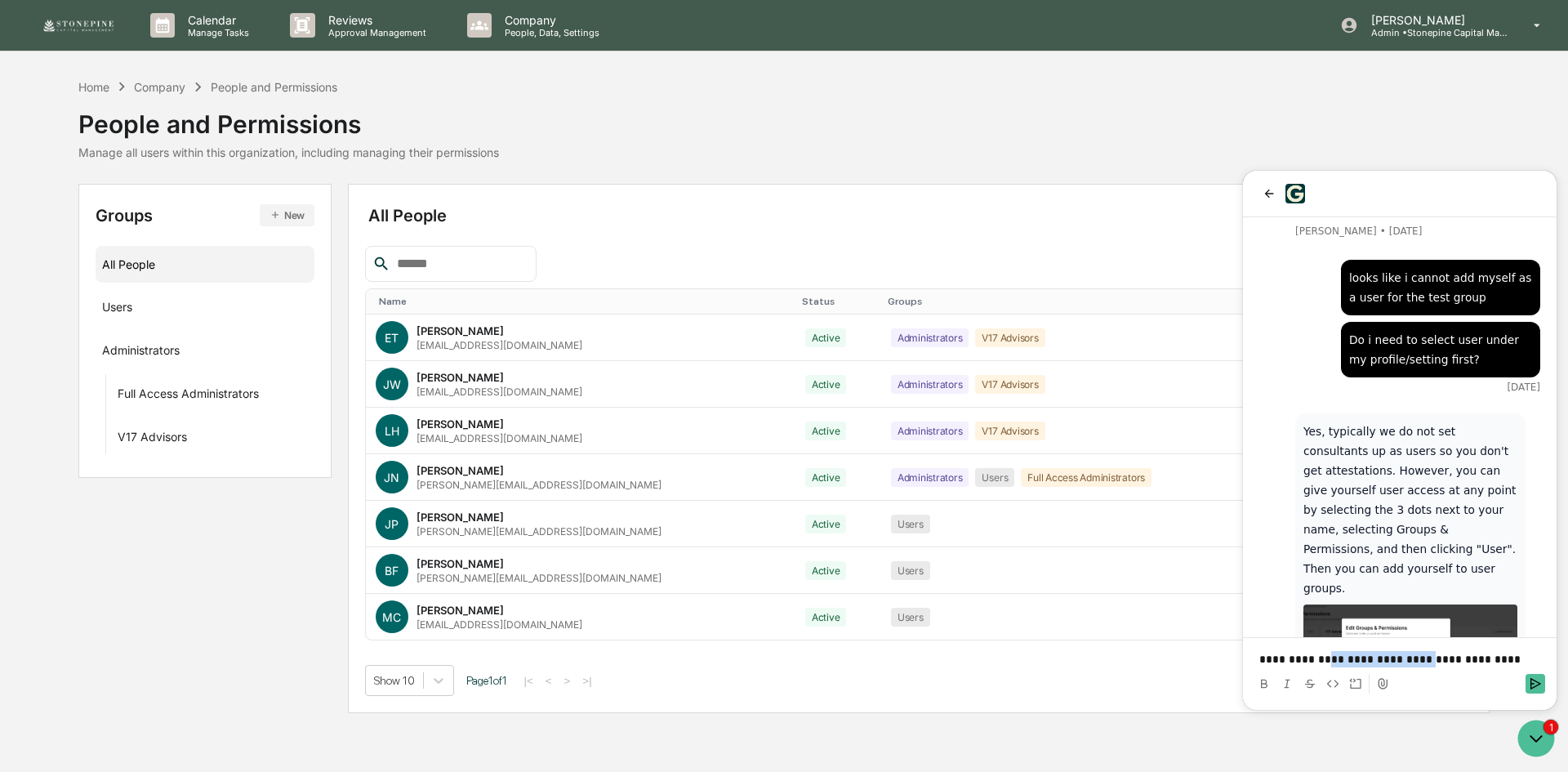
drag, startPoint x: 1403, startPoint y: 661, endPoint x: 1317, endPoint y: 659, distance: 86.0
click at [1317, 659] on p "**********" at bounding box center [1400, 659] width 281 height 16
click at [1371, 659] on p "**********" at bounding box center [1400, 659] width 281 height 16
click at [1413, 661] on p "**********" at bounding box center [1400, 659] width 281 height 16
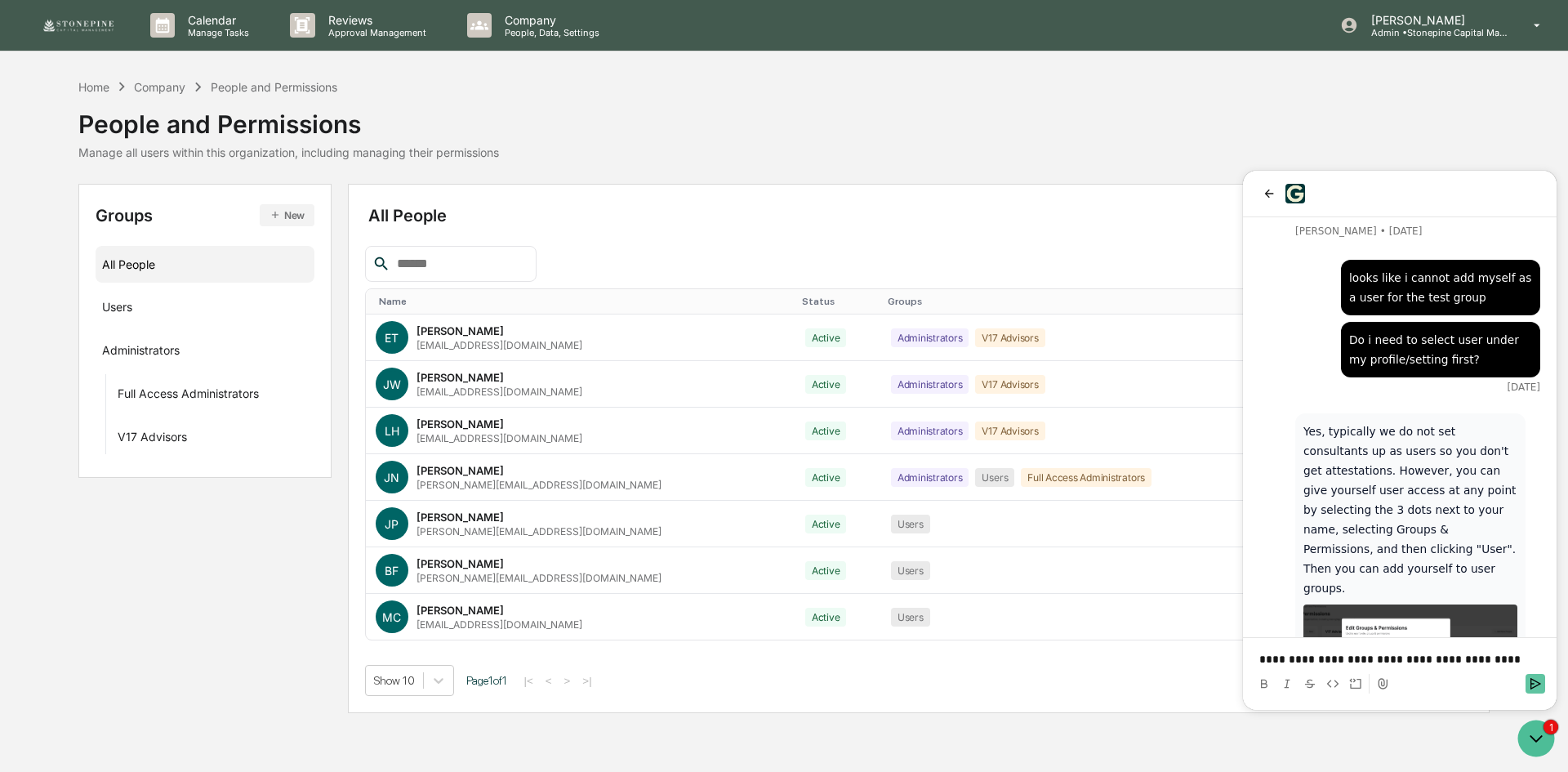
click at [1540, 686] on icon "Send" at bounding box center [1535, 683] width 13 height 13
